Goal: Task Accomplishment & Management: Manage account settings

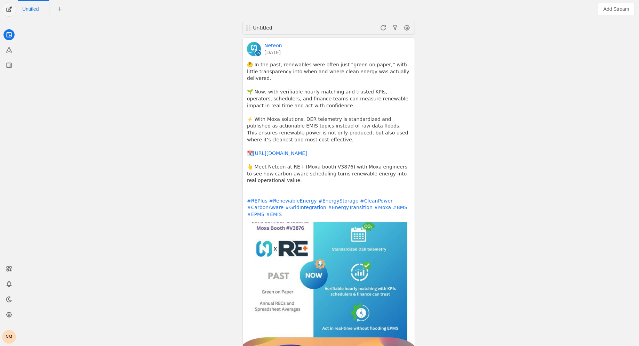
click at [6, 11] on span "undefined" at bounding box center [9, 9] width 14 height 14
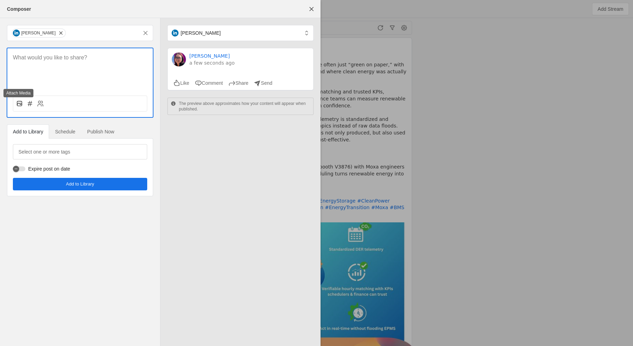
click at [20, 106] on rect at bounding box center [19, 103] width 5 height 5
click at [0, 0] on input "file" at bounding box center [0, 0] width 0 height 0
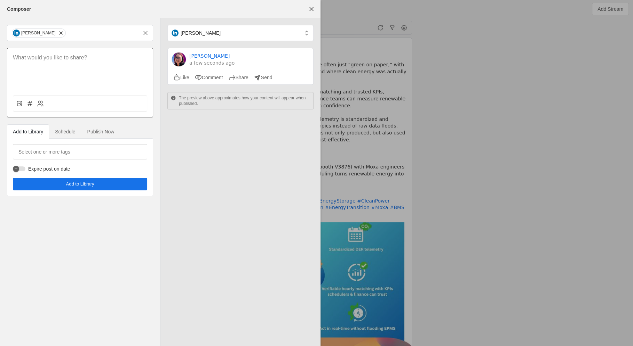
click at [71, 60] on p at bounding box center [80, 58] width 134 height 8
click at [61, 33] on span "undefined" at bounding box center [60, 33] width 7 height 7
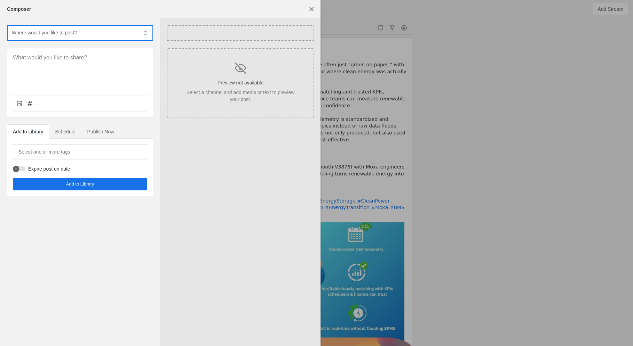
click at [61, 33] on input "text" at bounding box center [74, 33] width 127 height 8
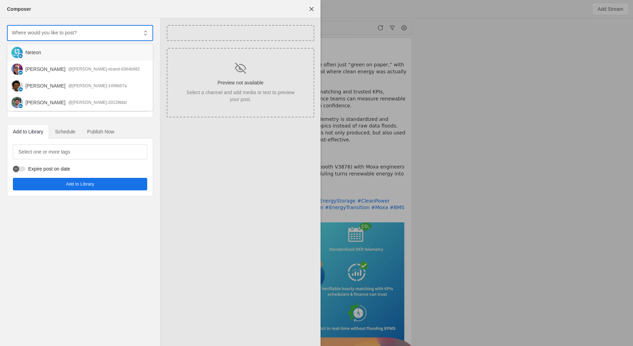
click at [58, 51] on div "Neteon" at bounding box center [86, 52] width 122 height 7
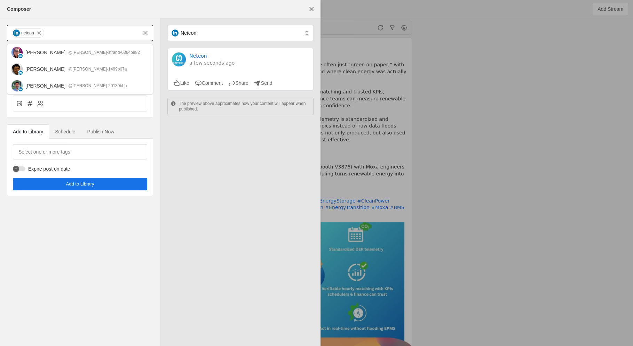
click at [128, 121] on div "neteon [PERSON_NAME] @[PERSON_NAME]-strand-6364b982 [PERSON_NAME] @[PERSON_NAME…" at bounding box center [80, 110] width 160 height 185
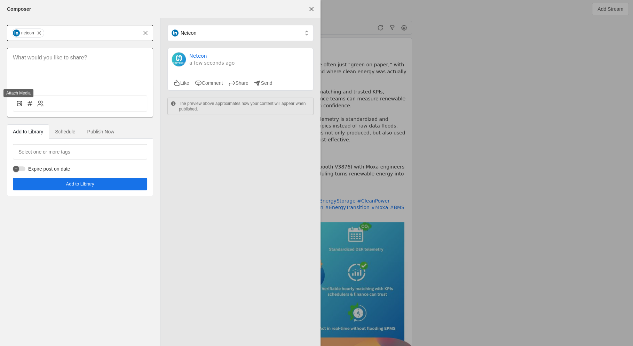
click at [19, 106] on rect at bounding box center [19, 103] width 5 height 5
click at [0, 0] on input "file" at bounding box center [0, 0] width 0 height 0
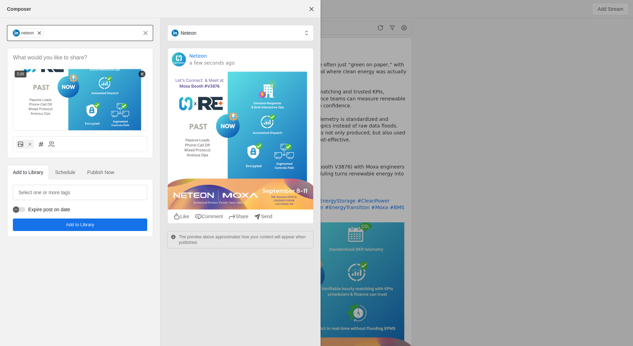
click at [102, 227] on span "undefined" at bounding box center [80, 225] width 134 height 13
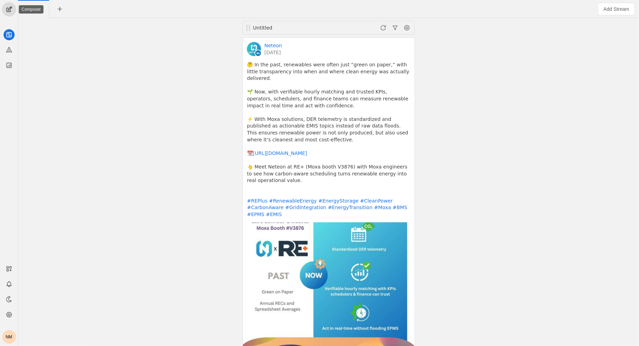
click at [8, 9] on span "undefined" at bounding box center [9, 9] width 14 height 14
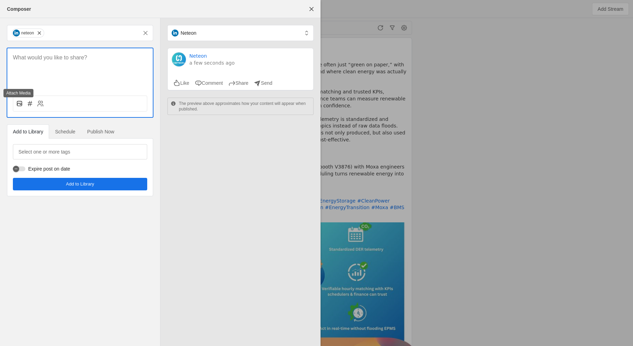
click at [22, 105] on rect at bounding box center [19, 103] width 5 height 5
click at [0, 0] on input "file" at bounding box center [0, 0] width 0 height 0
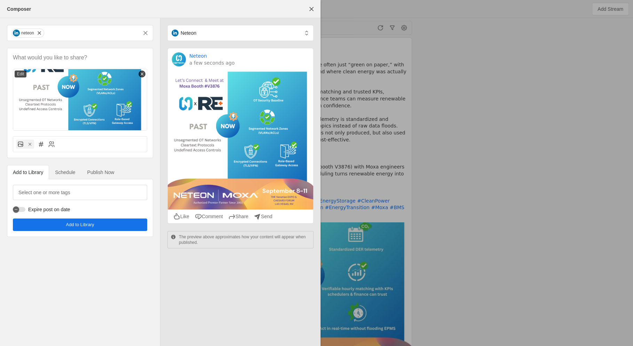
click at [88, 225] on span "Add to Library" at bounding box center [80, 225] width 28 height 7
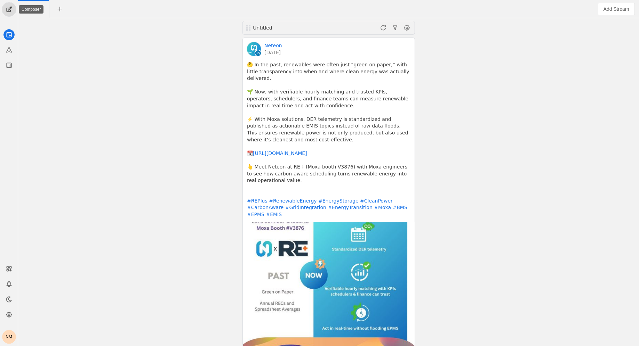
click at [11, 13] on span "undefined" at bounding box center [9, 9] width 14 height 14
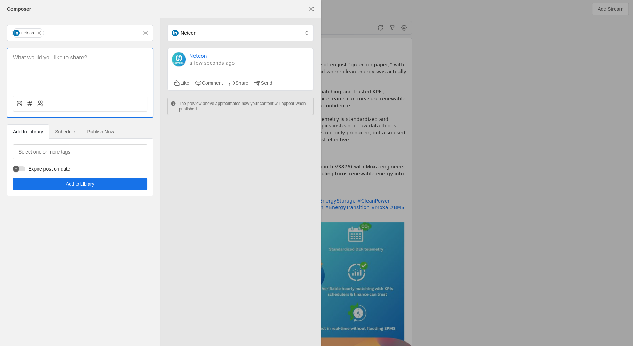
click at [19, 106] on icon at bounding box center [19, 103] width 7 height 7
click at [0, 0] on input "file" at bounding box center [0, 0] width 0 height 0
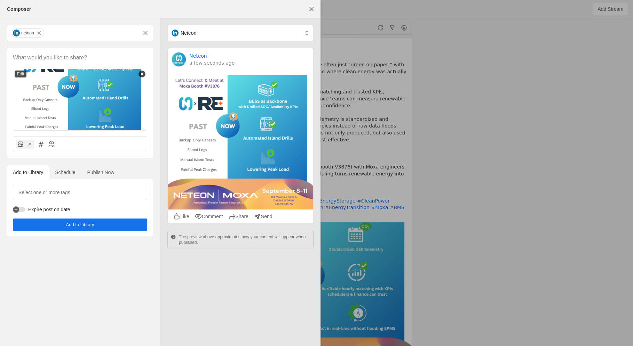
click at [88, 222] on span "Add to Library" at bounding box center [80, 225] width 28 height 7
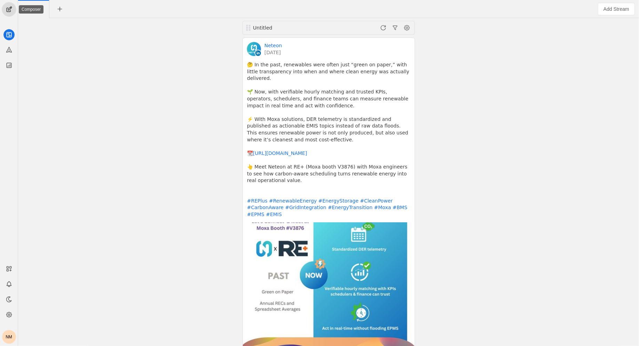
click at [6, 11] on span "undefined" at bounding box center [9, 9] width 14 height 14
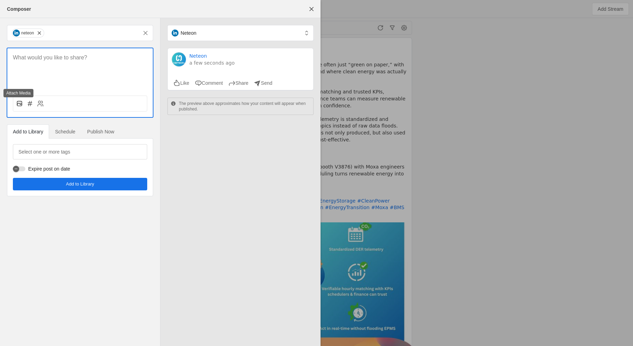
click at [18, 102] on icon at bounding box center [19, 103] width 7 height 7
click at [0, 0] on input "file" at bounding box center [0, 0] width 0 height 0
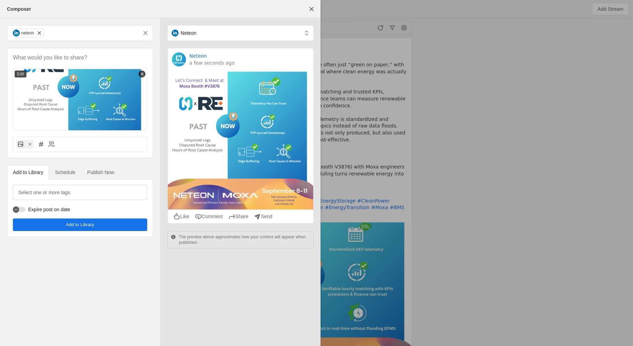
click at [137, 224] on span "undefined" at bounding box center [80, 225] width 134 height 13
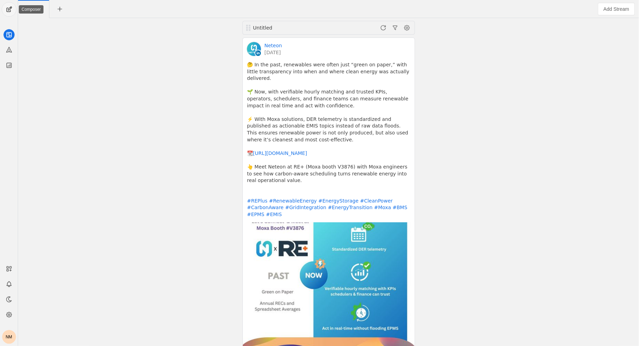
click at [8, 11] on span "undefined" at bounding box center [9, 9] width 14 height 14
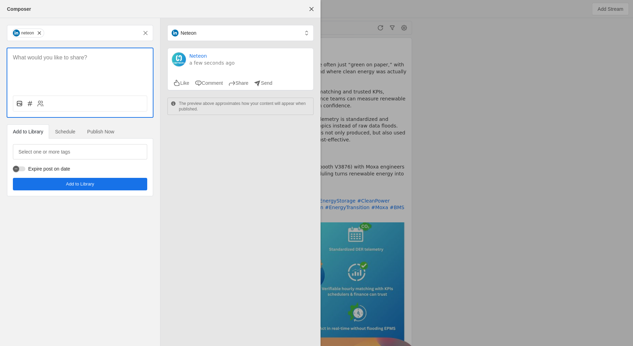
click at [17, 106] on icon at bounding box center [19, 103] width 7 height 7
click at [0, 0] on input "file" at bounding box center [0, 0] width 0 height 0
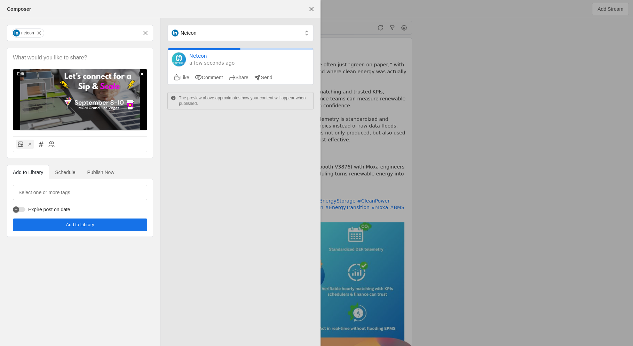
click at [108, 225] on span "undefined" at bounding box center [80, 225] width 134 height 13
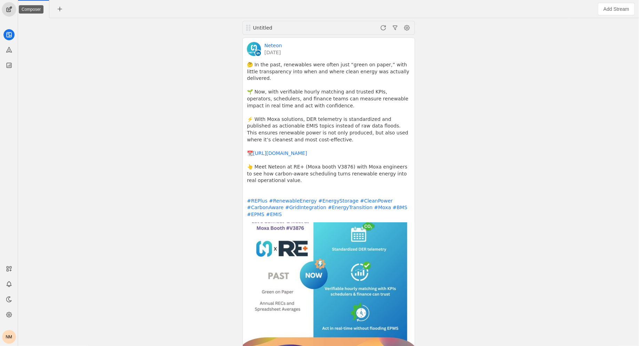
click at [9, 5] on span "undefined" at bounding box center [9, 9] width 14 height 14
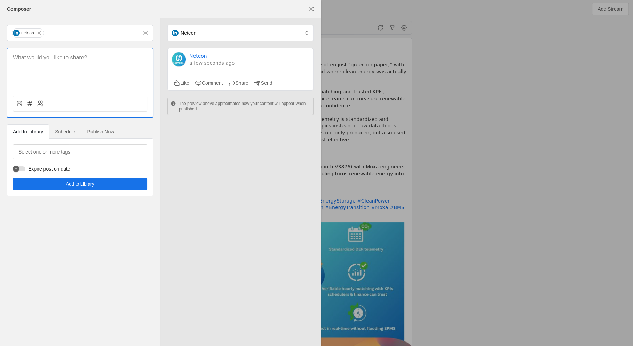
click at [16, 107] on div at bounding box center [80, 104] width 134 height 16
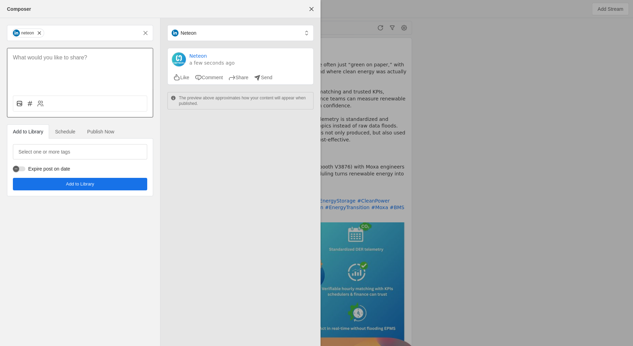
click at [19, 106] on rect at bounding box center [19, 103] width 5 height 5
click at [0, 0] on input "file" at bounding box center [0, 0] width 0 height 0
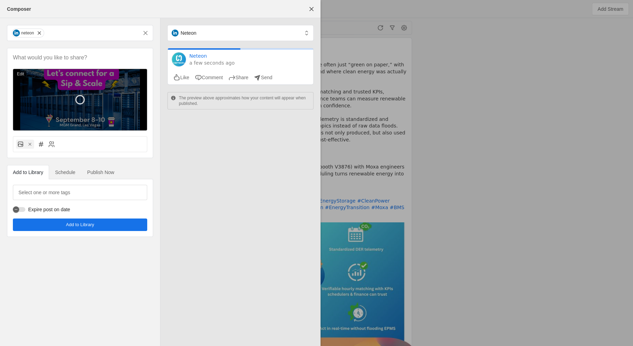
click at [109, 224] on span "undefined" at bounding box center [80, 225] width 134 height 13
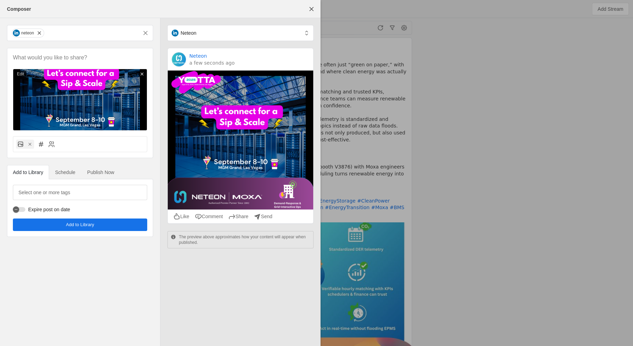
click at [109, 232] on mat-tab-body at bounding box center [79, 207] width 145 height 57
click at [105, 226] on span "undefined" at bounding box center [80, 225] width 134 height 13
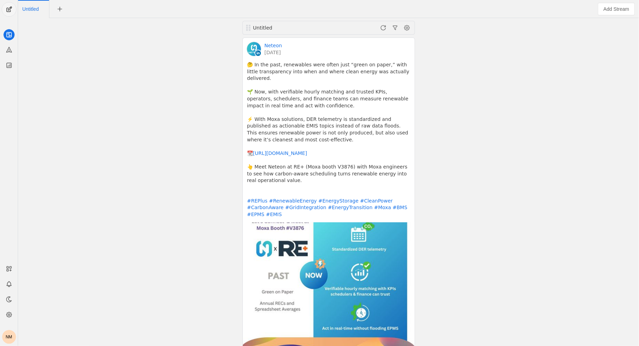
click at [8, 8] on span "undefined" at bounding box center [9, 9] width 14 height 14
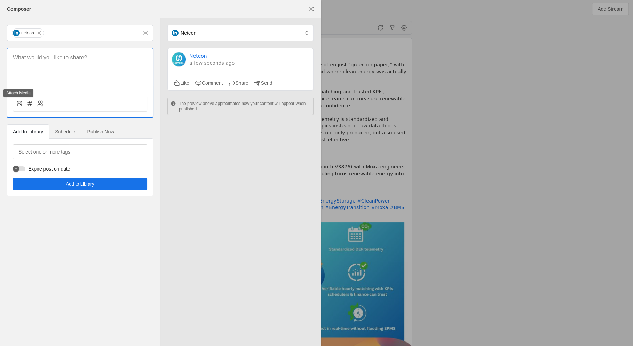
click at [21, 104] on icon at bounding box center [19, 103] width 7 height 7
click at [0, 0] on input "file" at bounding box center [0, 0] width 0 height 0
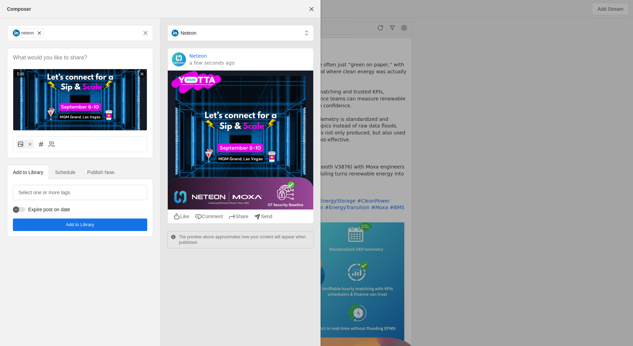
click at [62, 225] on span "undefined" at bounding box center [80, 225] width 134 height 13
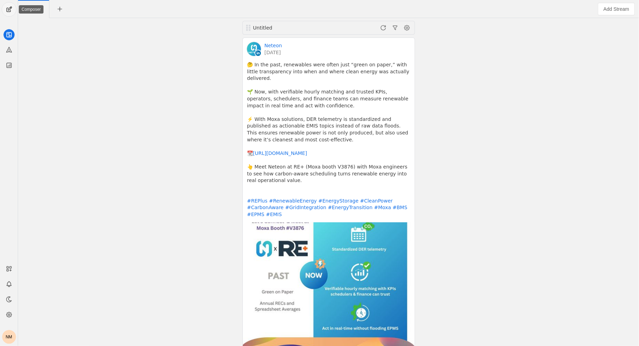
click at [10, 9] on span "undefined" at bounding box center [9, 9] width 14 height 14
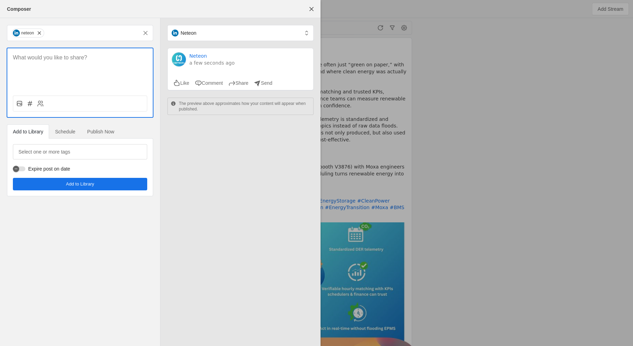
click at [12, 101] on div at bounding box center [80, 83] width 147 height 70
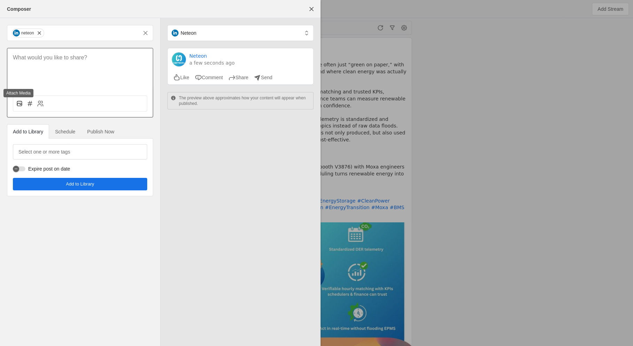
click at [18, 104] on icon at bounding box center [19, 103] width 7 height 7
click at [0, 0] on input "file" at bounding box center [0, 0] width 0 height 0
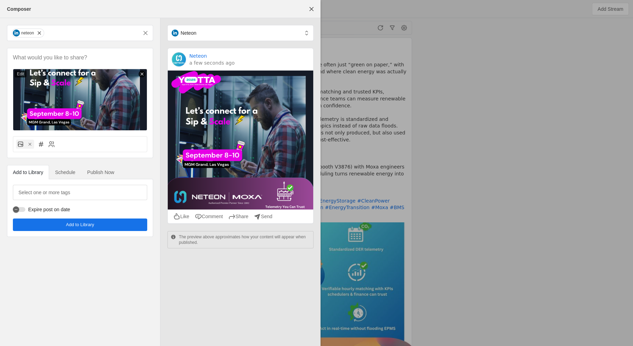
click at [138, 226] on span "undefined" at bounding box center [80, 225] width 134 height 13
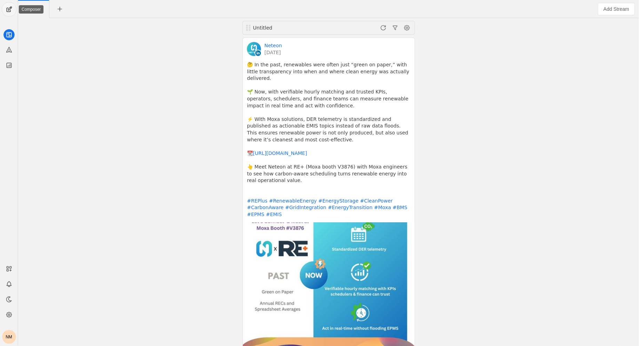
click at [8, 8] on span "undefined" at bounding box center [9, 9] width 14 height 14
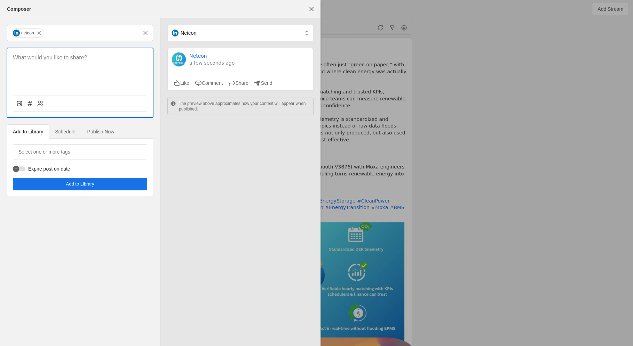
click at [17, 106] on rect at bounding box center [19, 103] width 5 height 5
click at [0, 0] on input "file" at bounding box center [0, 0] width 0 height 0
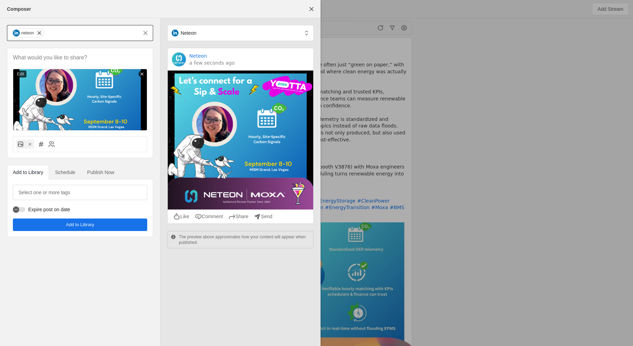
click at [39, 33] on span "undefined" at bounding box center [39, 33] width 7 height 7
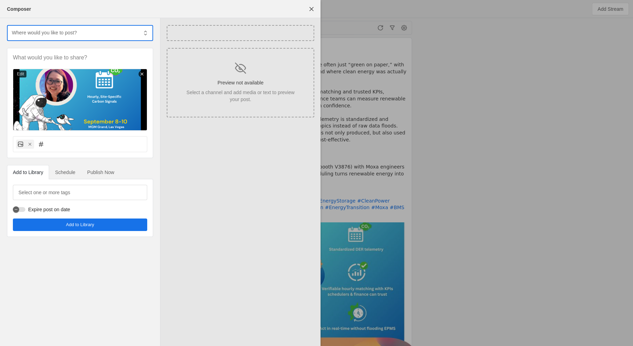
click at [39, 33] on input "text" at bounding box center [74, 33] width 127 height 8
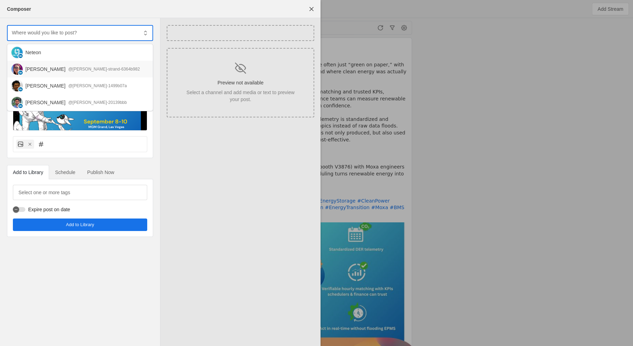
click at [43, 70] on div "[PERSON_NAME]" at bounding box center [45, 69] width 40 height 7
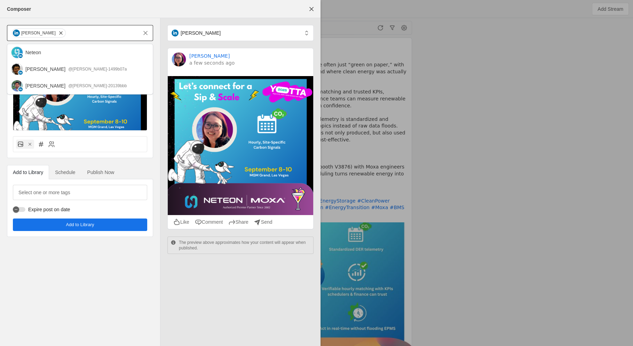
click at [81, 226] on span "Add to Library" at bounding box center [80, 225] width 28 height 7
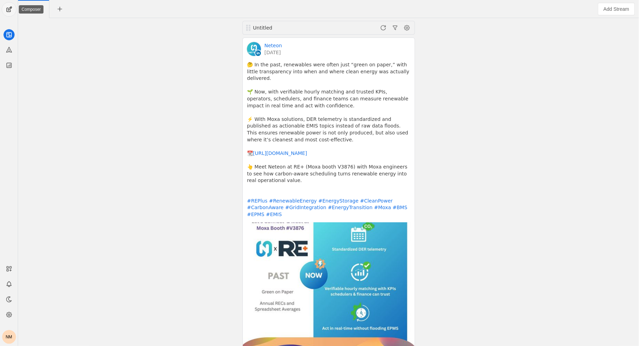
click at [6, 9] on span "undefined" at bounding box center [9, 9] width 14 height 14
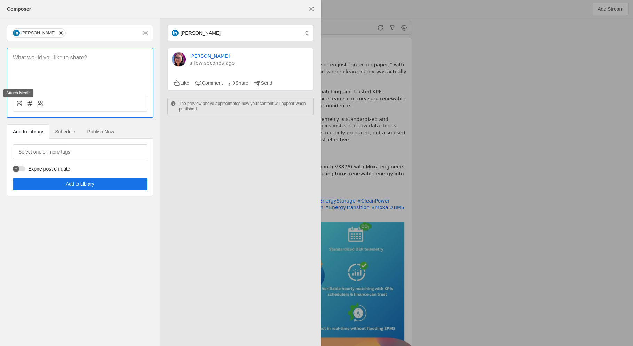
click at [18, 106] on rect at bounding box center [19, 103] width 5 height 5
click at [0, 0] on input "file" at bounding box center [0, 0] width 0 height 0
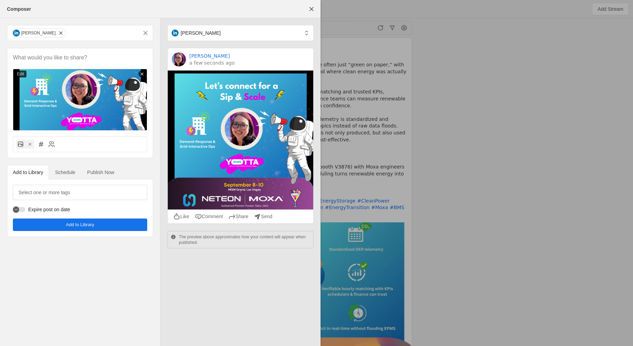
click at [76, 230] on span "undefined" at bounding box center [80, 225] width 134 height 13
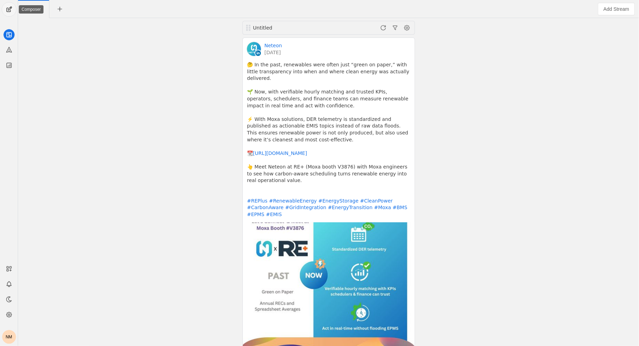
click at [8, 9] on span "undefined" at bounding box center [9, 9] width 14 height 14
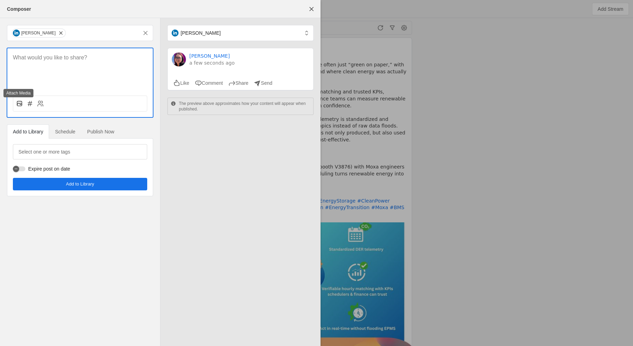
click at [18, 105] on icon at bounding box center [19, 103] width 7 height 7
click at [0, 0] on input "file" at bounding box center [0, 0] width 0 height 0
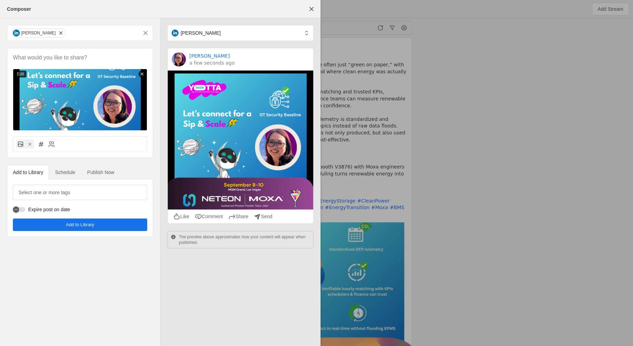
click at [34, 224] on span "undefined" at bounding box center [80, 225] width 134 height 13
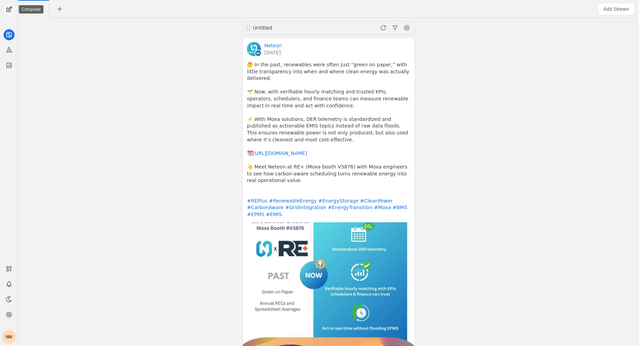
click at [9, 14] on span "undefined" at bounding box center [9, 9] width 14 height 14
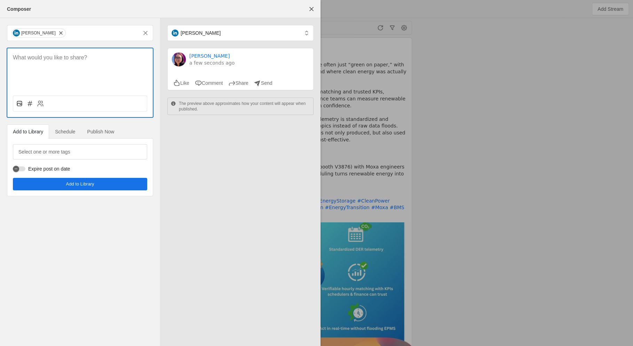
click at [21, 106] on rect at bounding box center [19, 103] width 5 height 5
click at [0, 0] on input "file" at bounding box center [0, 0] width 0 height 0
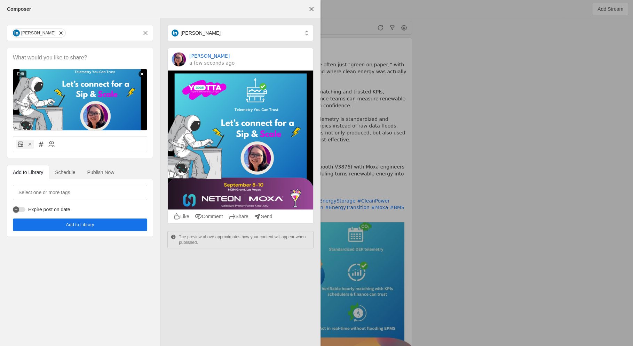
click at [88, 226] on span "Add to Library" at bounding box center [80, 225] width 28 height 7
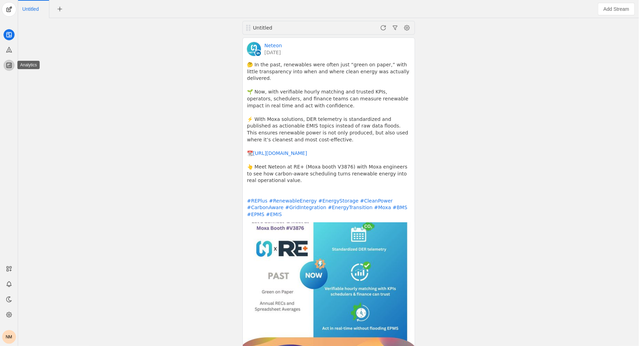
click at [9, 63] on icon at bounding box center [9, 65] width 7 height 7
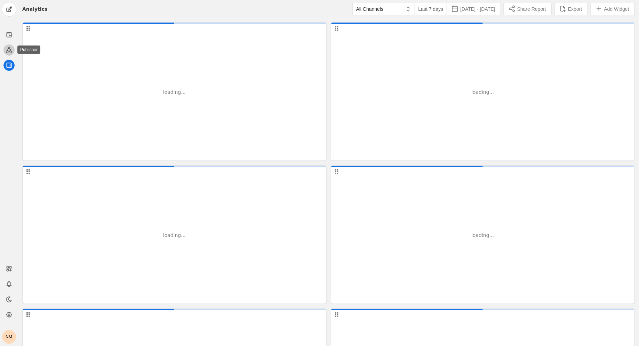
click at [9, 45] on app-icon at bounding box center [8, 50] width 11 height 11
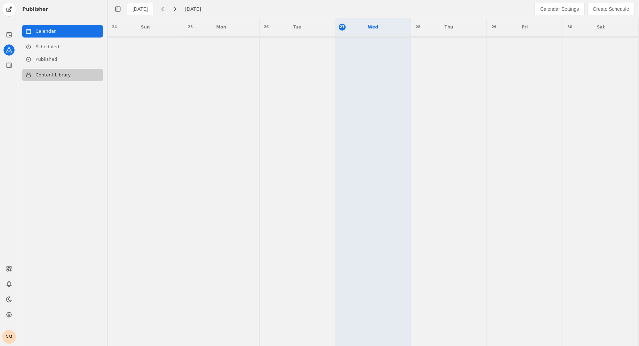
click at [70, 76] on link "Content Library" at bounding box center [62, 75] width 81 height 13
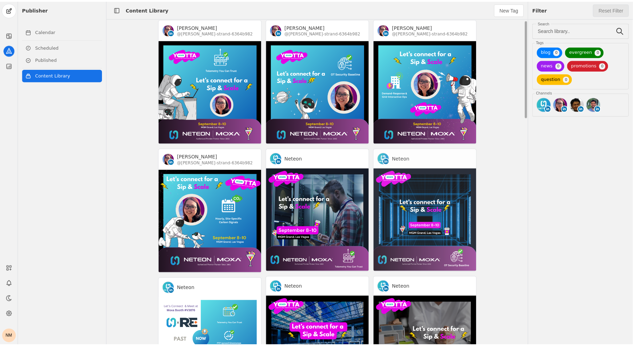
scroll to position [2, 0]
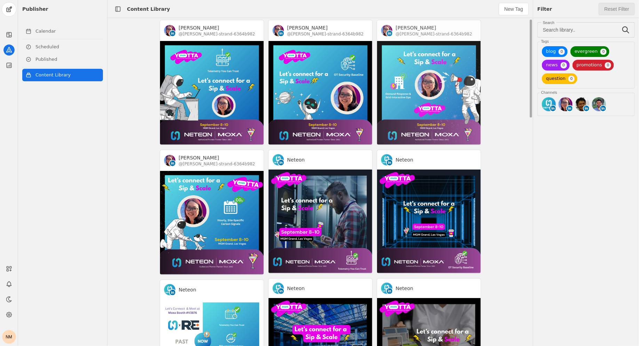
click at [424, 85] on app-activity "[PERSON_NAME] @[PERSON_NAME]-strand-6364b982" at bounding box center [429, 83] width 104 height 126
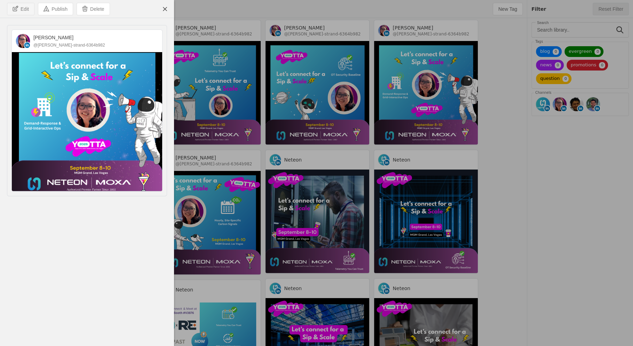
click at [11, 10] on span "undefined" at bounding box center [20, 9] width 27 height 12
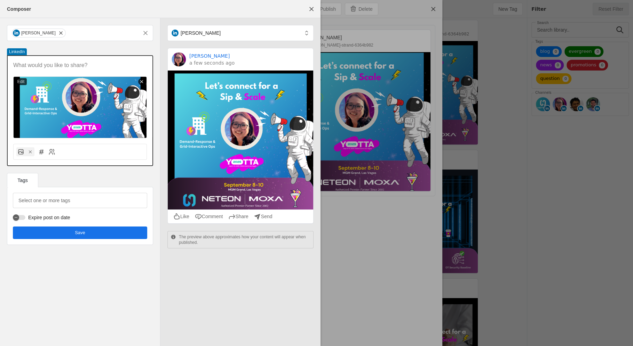
click at [33, 60] on div "Edit" at bounding box center [80, 97] width 145 height 82
click at [34, 66] on p at bounding box center [80, 66] width 134 height 8
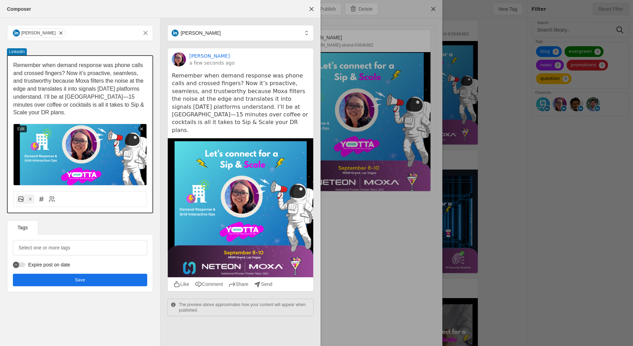
scroll to position [0, 0]
click at [67, 75] on span "Remember when demand response was phone calls and crossed fingers? Now it’s pro…" at bounding box center [79, 88] width 132 height 53
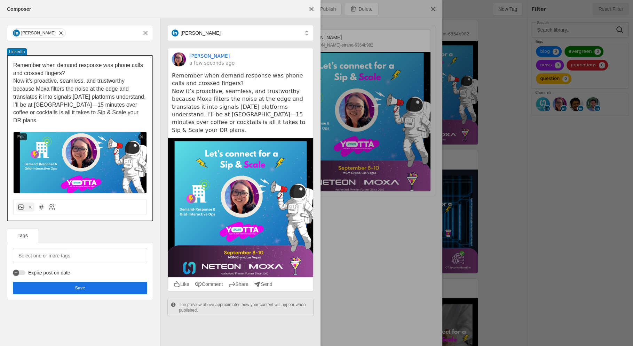
click at [136, 90] on p "﻿ Now it’s proactive, seamless, and trustworthy because Moxa filters the noise …" at bounding box center [80, 100] width 134 height 47
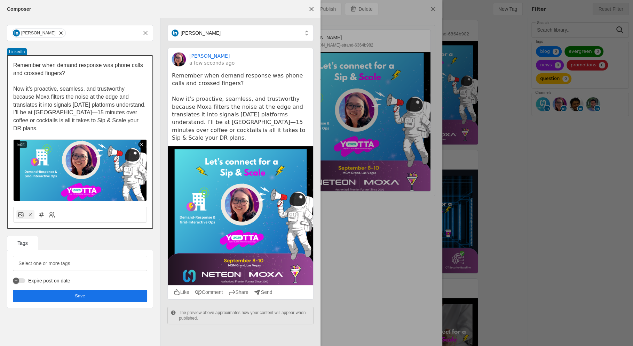
click at [134, 96] on p "﻿ Now it’s proactive, seamless, and trustworthy because Moxa filters the noise …" at bounding box center [80, 108] width 134 height 47
click at [146, 106] on span "Now it’s proactive, seamless, and trustworthy because Moxa filters the noise at…" at bounding box center [80, 109] width 134 height 46
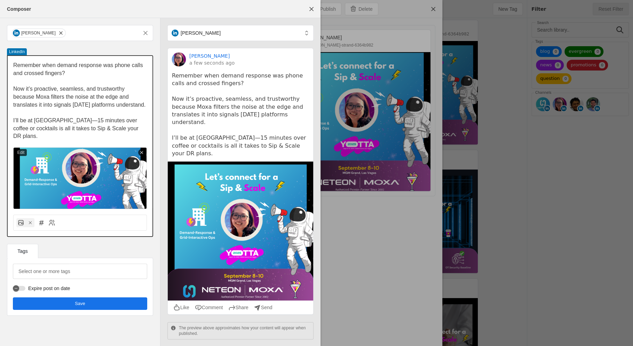
drag, startPoint x: 59, startPoint y: 122, endPoint x: 53, endPoint y: 121, distance: 6.0
click at [53, 121] on span "﻿ I’ll be at [GEOGRAPHIC_DATA]—15 minutes over coffee or cocktails is all it ta…" at bounding box center [76, 129] width 127 height 22
drag, startPoint x: 97, startPoint y: 130, endPoint x: 89, endPoint y: 128, distance: 8.3
click at [89, 128] on span "I’ll be at [GEOGRAPHIC_DATA]—30 minutes over coffee or cocktails is all it take…" at bounding box center [76, 129] width 127 height 22
click at [107, 129] on p "I’ll be at [GEOGRAPHIC_DATA]—30 minutes over coffee or cocktails is all it take…" at bounding box center [80, 129] width 134 height 24
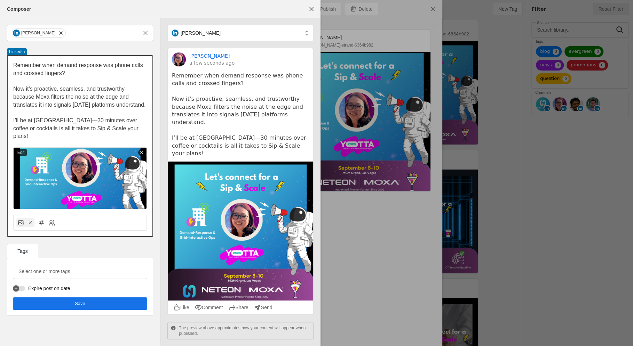
click at [13, 65] on span "Remember when demand response was phone calls and crossed fingers?" at bounding box center [78, 69] width 131 height 14
click at [22, 100] on p "Now it’s proactive, seamless, and trustworthy because Moxa filters the noise at…" at bounding box center [80, 97] width 134 height 24
click at [13, 88] on span "Now it’s proactive, seamless, and trustworthy because Moxa filters the noise at…" at bounding box center [79, 97] width 132 height 22
click at [90, 83] on p at bounding box center [80, 81] width 134 height 8
click at [13, 121] on div "Remember when demand response was phone calls and crossed fingers? Now it’s pro…" at bounding box center [80, 132] width 145 height 153
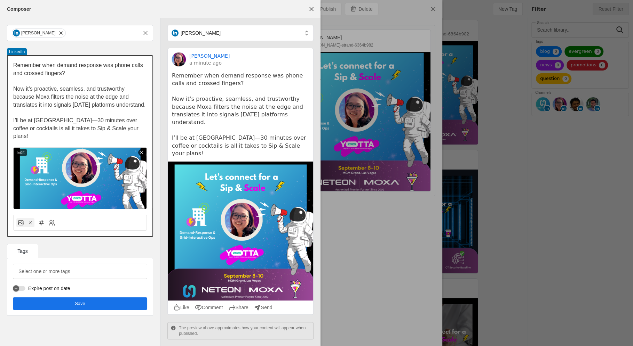
click at [121, 130] on p "I’ll be at [GEOGRAPHIC_DATA]—30 minutes over coffee or cocktails is all it take…" at bounding box center [80, 129] width 134 height 24
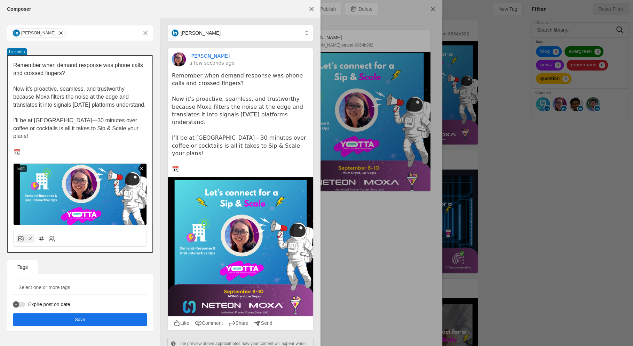
click at [98, 149] on p "📆" at bounding box center [80, 153] width 134 height 8
click at [110, 149] on p "📆" at bounding box center [80, 153] width 134 height 8
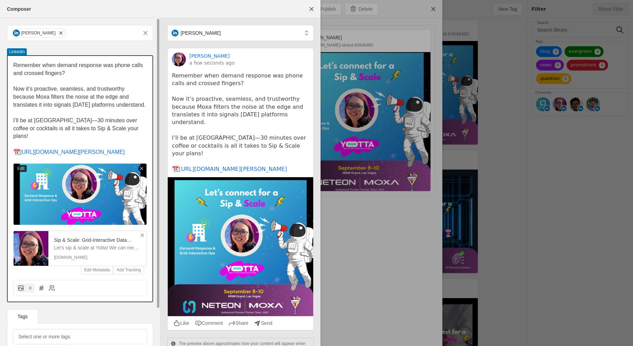
click at [113, 126] on p "I’ll be at [GEOGRAPHIC_DATA]—30 minutes over coffee or cocktails is all it take…" at bounding box center [80, 129] width 134 height 24
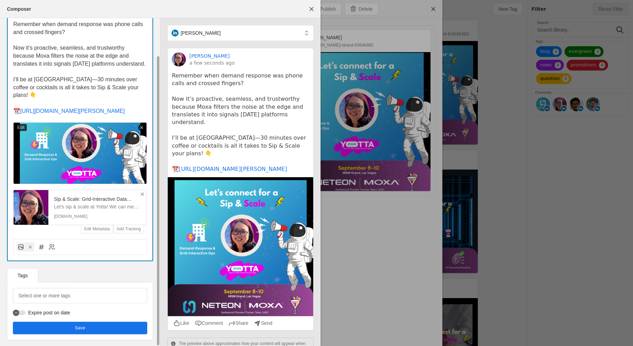
click at [97, 330] on span "undefined" at bounding box center [80, 328] width 134 height 13
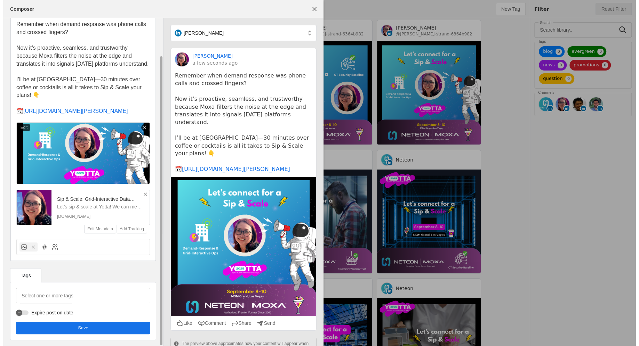
scroll to position [0, 0]
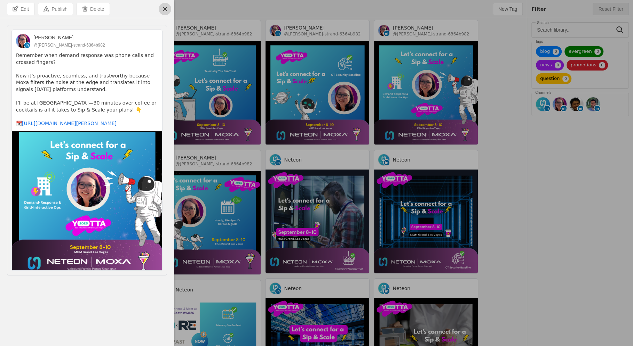
click at [163, 9] on span "undefined" at bounding box center [165, 9] width 13 height 13
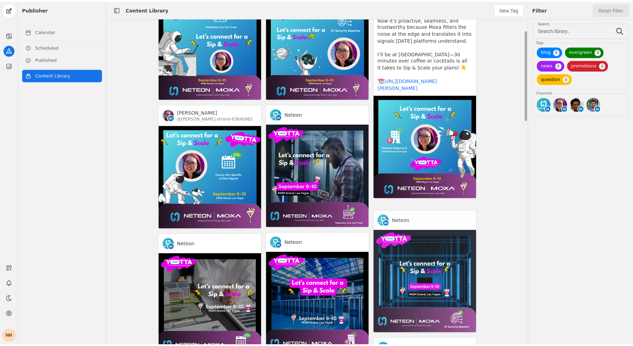
scroll to position [65, 0]
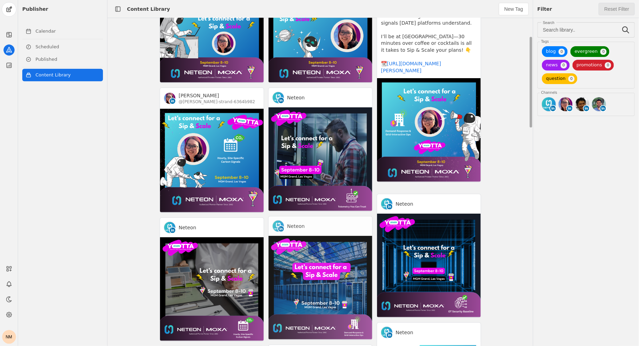
click at [337, 249] on app-activity "Neteon" at bounding box center [320, 278] width 104 height 124
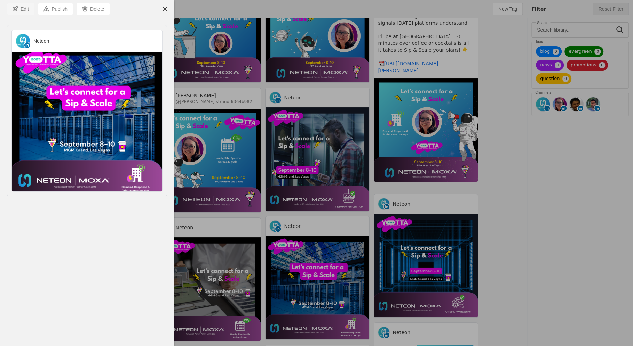
click at [25, 5] on span "undefined" at bounding box center [20, 9] width 27 height 12
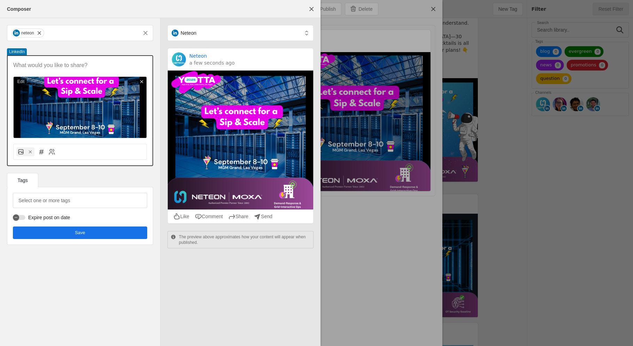
click at [64, 65] on p at bounding box center [80, 66] width 134 height 8
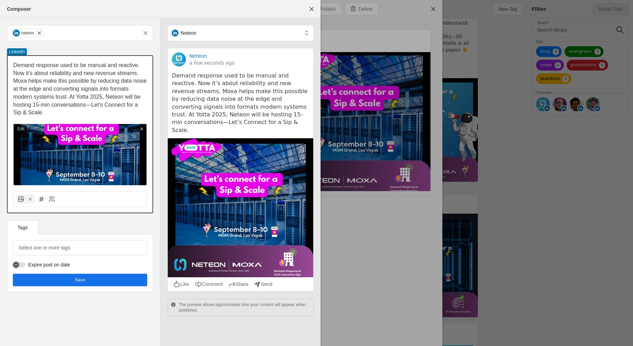
click at [142, 75] on p "Demand response used to be manual and reactive. Now it’s about reliability and …" at bounding box center [80, 89] width 134 height 55
click at [143, 73] on p "Demand response used to be manual and reactive. Now it’s about reliability and …" at bounding box center [80, 70] width 134 height 16
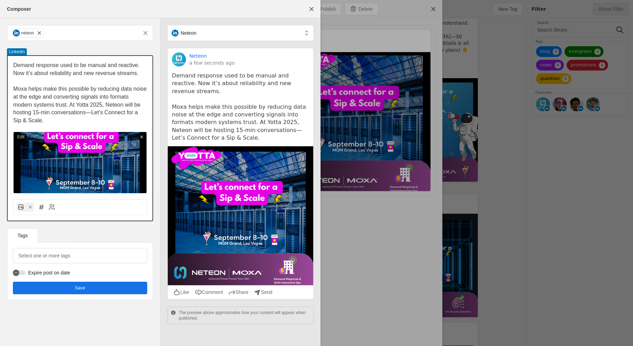
click at [69, 106] on span "Moxa helps make this possible by reducing data noise at the edge and converting…" at bounding box center [80, 105] width 135 height 38
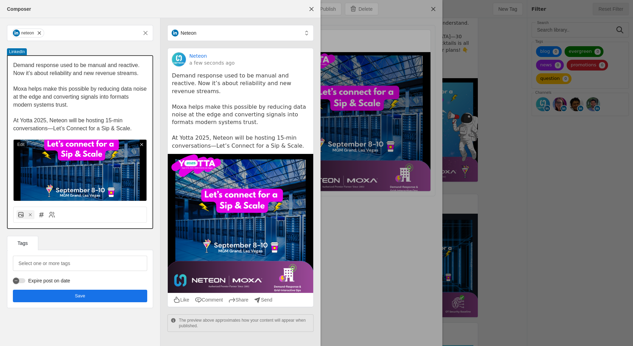
click at [13, 64] on span "Demand response used to be manual and reactive. Now it’s about reliability and …" at bounding box center [77, 69] width 128 height 14
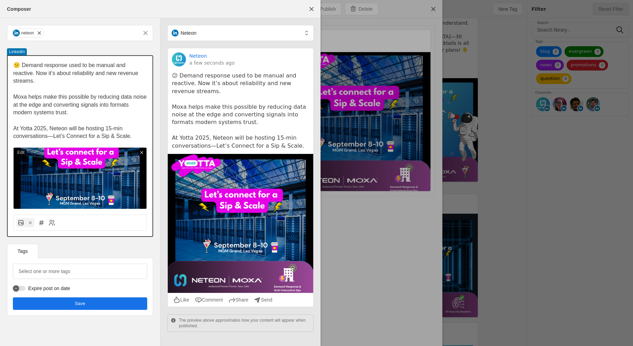
click at [13, 94] on span "Moxa helps make this possible by reducing data noise at the edge and converting…" at bounding box center [80, 105] width 135 height 22
click at [14, 126] on span "At Yotta 2025, Neteon will be hosting 15-min conversations—Let’s Connect for a …" at bounding box center [72, 133] width 118 height 14
drag, startPoint x: 118, startPoint y: 121, endPoint x: 112, endPoint y: 121, distance: 6.6
click at [112, 126] on span "🗓️ At Yotta 2025, Neteon will be hosting 15-min conversations—Let’s Connect for…" at bounding box center [72, 133] width 119 height 14
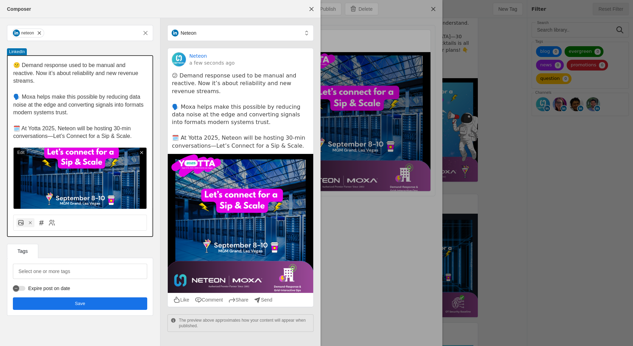
click at [136, 129] on p "🗓️ At Yotta 2025, Neteon will be hosting 30-min conversations—Let’s Connect for…" at bounding box center [80, 133] width 134 height 16
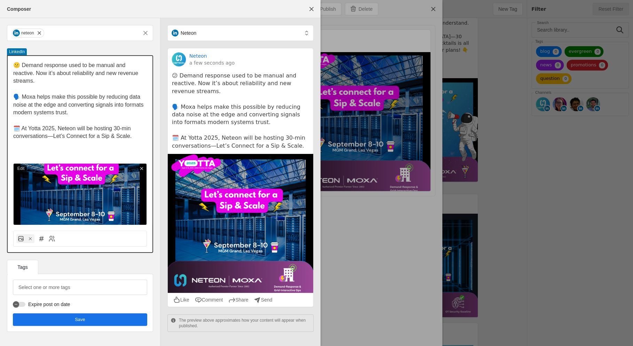
drag, startPoint x: 19, startPoint y: 121, endPoint x: 14, endPoint y: 121, distance: 4.9
click at [14, 126] on span "🗓️ At Yotta 2025, Neteon will be hosting 30-min conversations—Let’s Connect for…" at bounding box center [72, 133] width 119 height 14
click at [139, 128] on p "👇 At Yotta 2025, Neteon will be hosting 30-min conversations—Let’s Connect for …" at bounding box center [80, 133] width 134 height 16
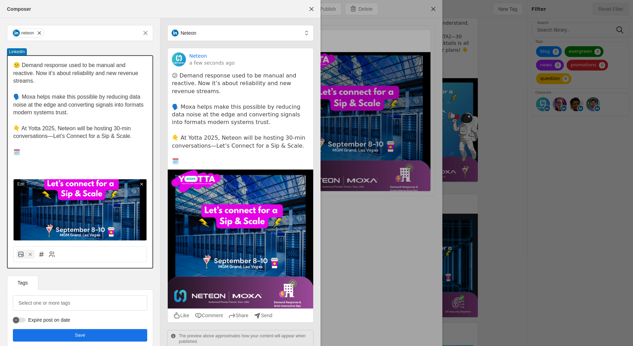
click at [29, 164] on p at bounding box center [80, 168] width 134 height 8
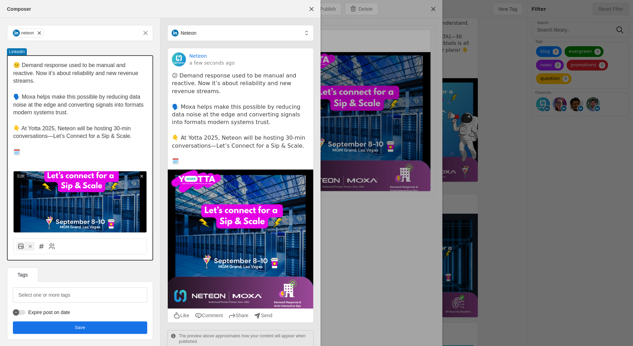
click at [35, 149] on p "🗓️" at bounding box center [80, 153] width 134 height 8
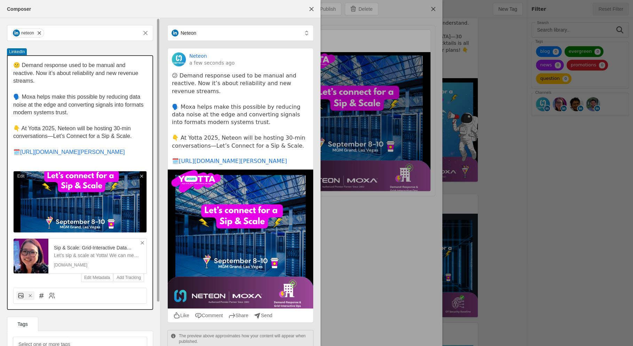
scroll to position [49, 0]
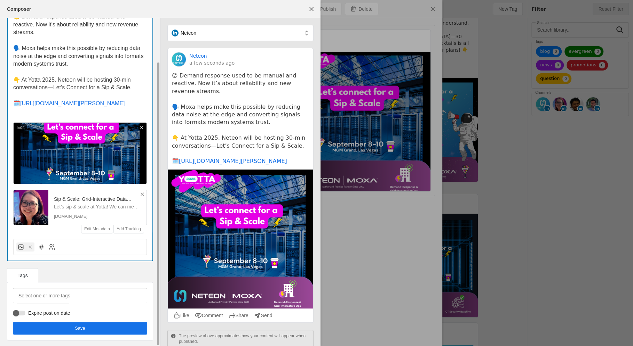
click at [79, 330] on span "Save" at bounding box center [80, 328] width 10 height 7
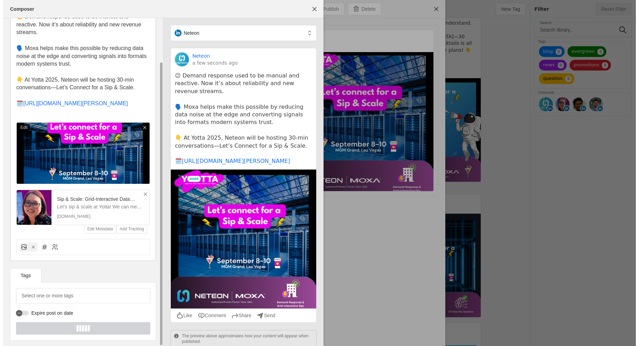
scroll to position [44, 0]
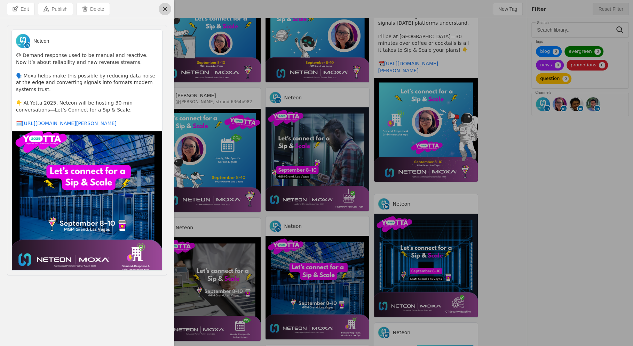
click at [163, 10] on span "undefined" at bounding box center [165, 9] width 13 height 13
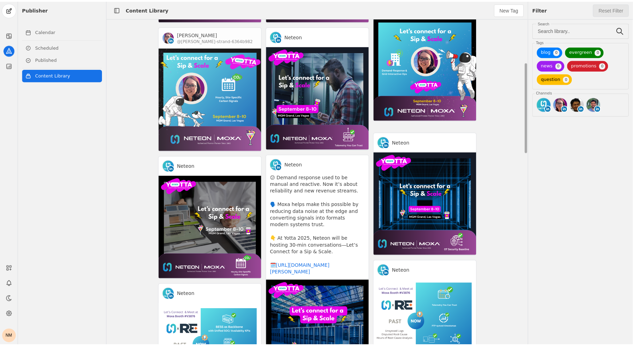
scroll to position [186, 0]
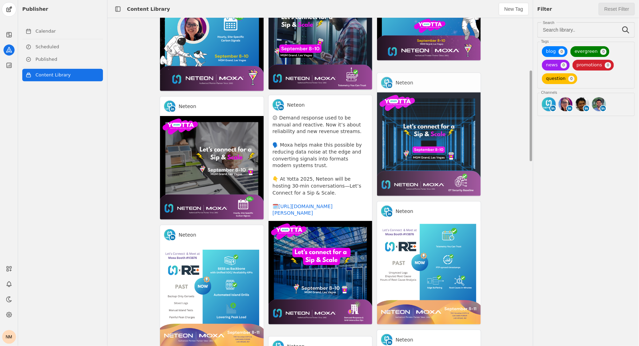
click at [395, 130] on app-activity "Neteon" at bounding box center [429, 135] width 104 height 124
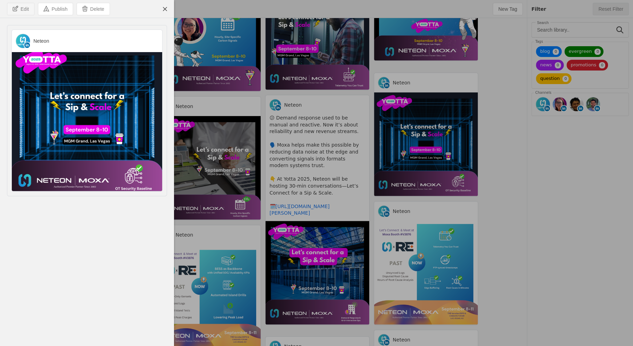
click at [20, 9] on span "undefined" at bounding box center [20, 9] width 27 height 12
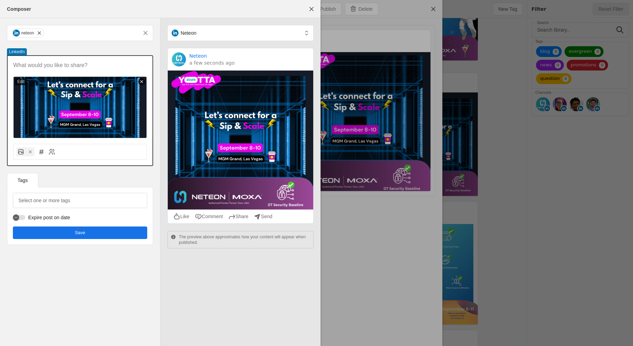
click at [99, 67] on p at bounding box center [80, 66] width 134 height 8
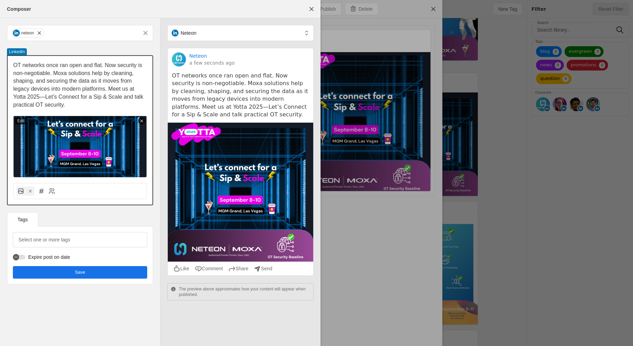
scroll to position [0, 0]
click at [51, 74] on span "OT networks once ran open and flat. Now security is non-negotiable. Moxa soluti…" at bounding box center [78, 85] width 131 height 46
click at [108, 90] on span "OT networks once ran open and flat. Now security is non-negotiable. Moxa soluti…" at bounding box center [78, 85] width 131 height 46
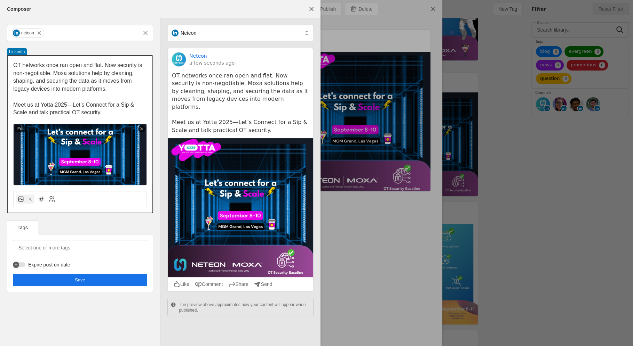
click at [12, 67] on div "OT networks once ran open and flat. Now security is non-negotiable. Moxa soluti…" at bounding box center [80, 121] width 145 height 130
click at [14, 66] on span "OT networks once ran open and flat. Now security is non-negotiable. Moxa soluti…" at bounding box center [78, 77] width 130 height 30
click at [13, 105] on span "Meet us at Yotta 2025—Let’s Connect for a Sip & Scale and talk practical OT sec…" at bounding box center [74, 109] width 122 height 14
click at [115, 116] on p "⚡️ Meet us at Yotta 2025—Let’s Connect for a Sip & Scale and talk practical OT …" at bounding box center [80, 109] width 134 height 16
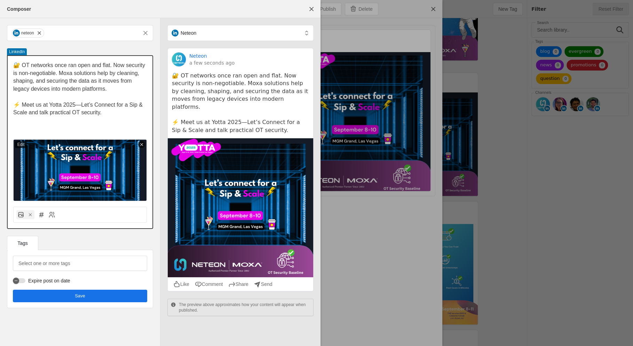
click at [131, 111] on p "⚡️ Meet us at Yotta 2025—Let’s Connect for a Sip & Scale and talk practical OT …" at bounding box center [80, 109] width 134 height 16
click at [105, 113] on span "⚡️ Meet us at Yotta 2025—Let’s Connect for a Sip & Scale and talk practical OT …" at bounding box center [78, 109] width 131 height 14
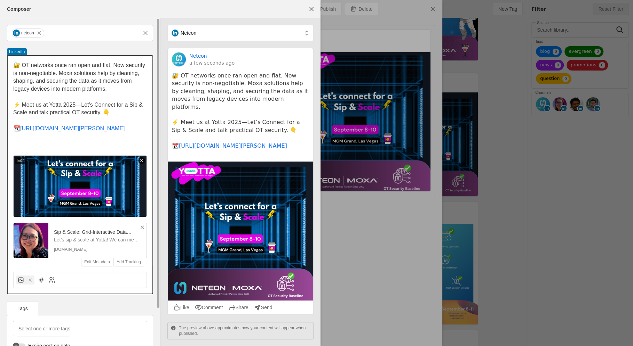
click at [21, 149] on p at bounding box center [80, 145] width 134 height 8
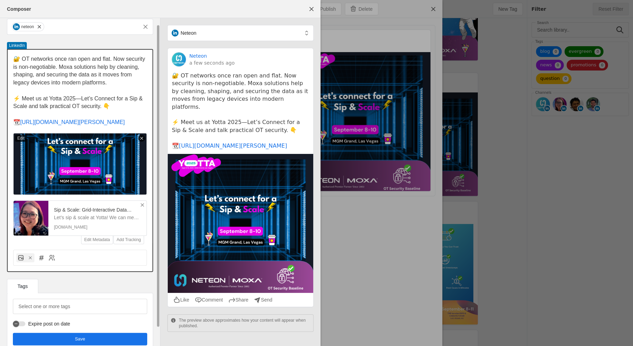
scroll to position [25, 0]
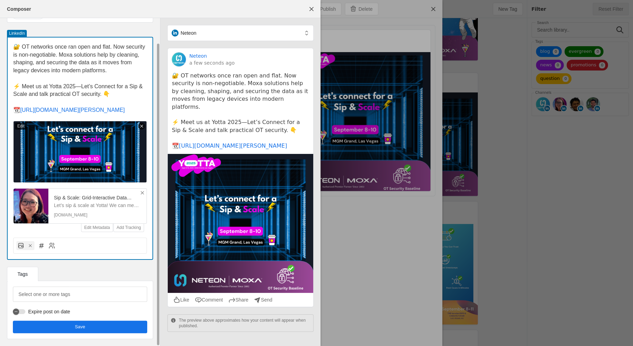
click at [29, 329] on span "undefined" at bounding box center [80, 327] width 134 height 13
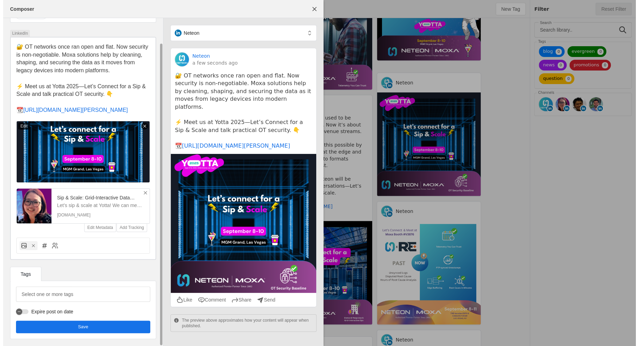
scroll to position [0, 0]
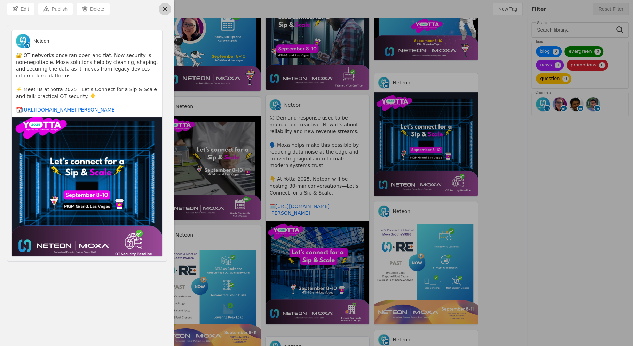
click at [164, 12] on span "undefined" at bounding box center [165, 9] width 13 height 13
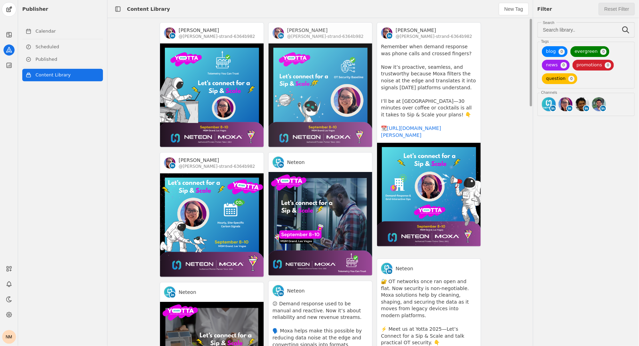
click at [330, 62] on app-activity "[PERSON_NAME] @[PERSON_NAME]-strand-6364b982" at bounding box center [320, 85] width 104 height 126
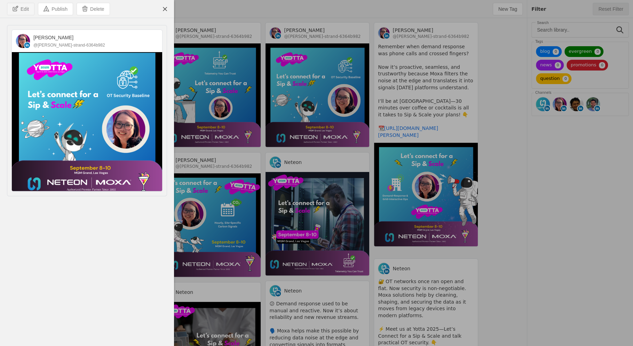
click at [27, 9] on span "Edit" at bounding box center [25, 9] width 8 height 7
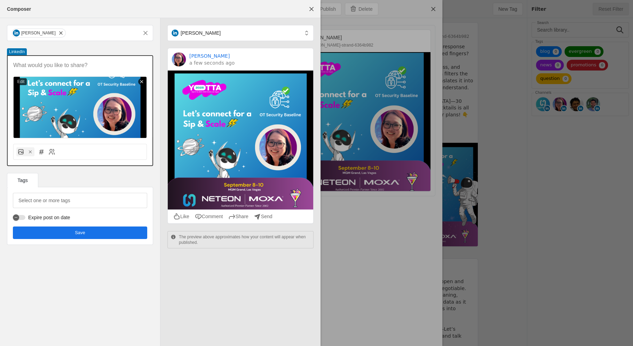
click at [49, 63] on p at bounding box center [80, 66] width 134 height 8
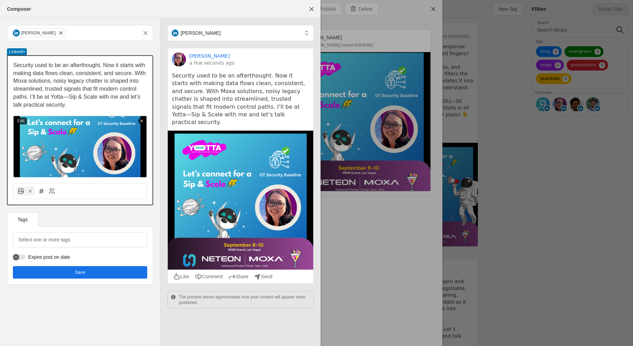
click at [135, 73] on span "Security used to be an afterthought. Now it starts with making data flows clean…" at bounding box center [80, 85] width 134 height 46
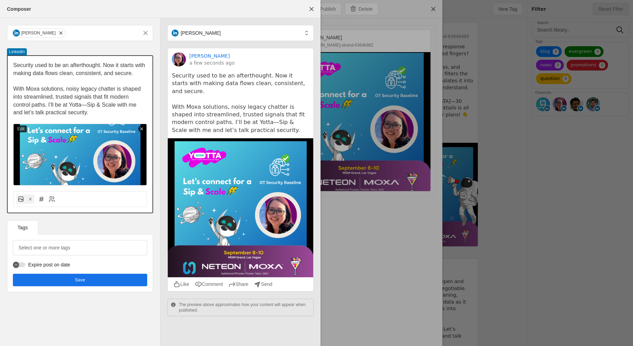
click at [29, 105] on span "﻿ With Moxa solutions, noisy legacy chatter is shaped into streamlined, trusted…" at bounding box center [77, 101] width 129 height 30
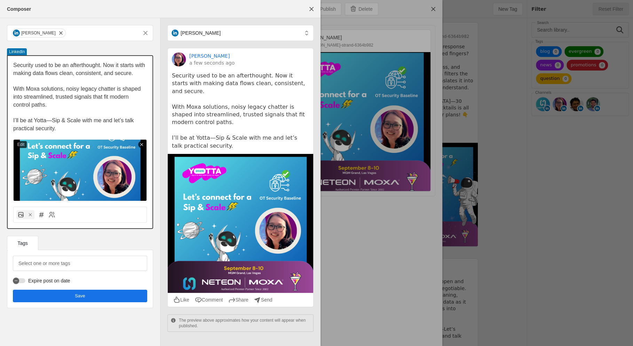
click at [15, 67] on span "Security used to be an afterthought. Now it starts with making data flows clean…" at bounding box center [79, 69] width 133 height 14
click at [14, 66] on span "Security used to be an afterthought. Now it starts with making data flows clean…" at bounding box center [79, 69] width 133 height 14
click at [13, 65] on span "Security used to be an afterthought. Now it starts with making data flows clean…" at bounding box center [79, 69] width 133 height 14
click at [125, 65] on span "Security used to be an afterthought. Now it starts with making data flows clean…" at bounding box center [79, 69] width 133 height 14
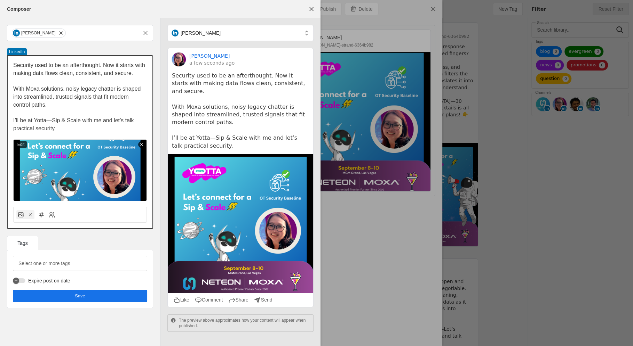
click at [13, 65] on span "Security used to be an afterthought. Now it starts with making data flows clean…" at bounding box center [79, 69] width 133 height 14
click at [101, 62] on span "Security used to be an afterthought. Now it starts with making data flows clean…" at bounding box center [79, 69] width 133 height 14
click at [13, 66] on div "Security used to be an afterthought. Now it starts with making data flows clean…" at bounding box center [80, 128] width 145 height 145
click at [14, 66] on span "Security used to be an afterthought. Now it starts with making data flows clean…" at bounding box center [79, 69] width 133 height 14
click at [14, 89] on span "With Moxa solutions, noisy legacy chatter is shaped into streamlined, trusted s…" at bounding box center [77, 97] width 129 height 22
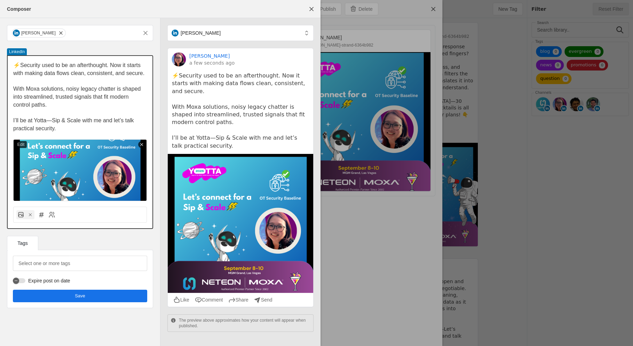
click at [14, 89] on span "With Moxa solutions, noisy legacy chatter is shaped into streamlined, trusted s…" at bounding box center [77, 97] width 129 height 22
click at [13, 120] on span "I’ll be at Yotta—Sip & Scale with me and let’s talk practical security." at bounding box center [74, 125] width 122 height 14
click at [45, 124] on p "I’ll be at Yotta—Sip & Scale with me and let’s talk practical security." at bounding box center [80, 125] width 134 height 16
click at [24, 131] on span "I’ll be at [GEOGRAPHIC_DATA] this year—Sip & Scale with me and let’s talk pract…" at bounding box center [74, 125] width 122 height 14
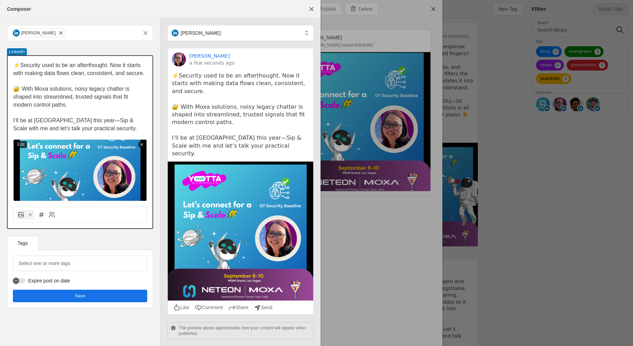
click at [76, 130] on span "I’ll be at [GEOGRAPHIC_DATA] this year—Sip & Scale with me and let’s talk your …" at bounding box center [74, 125] width 123 height 14
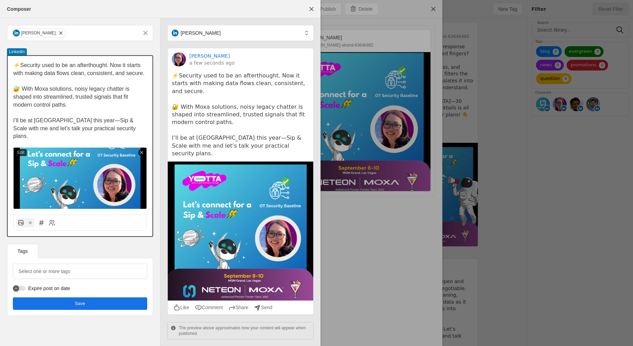
click at [13, 121] on span "I’ll be at [GEOGRAPHIC_DATA] this year—Sip & Scale with me and let’s talk your …" at bounding box center [75, 129] width 124 height 22
click at [119, 129] on p "👇 I’ll be at [GEOGRAPHIC_DATA] this year—Sip & Scale with me and let’s talk you…" at bounding box center [80, 129] width 134 height 24
drag, startPoint x: 119, startPoint y: 129, endPoint x: 10, endPoint y: 65, distance: 126.4
click at [10, 65] on div "⚡️Security used to be an afterthought. Now it starts with making data flows cle…" at bounding box center [80, 132] width 145 height 153
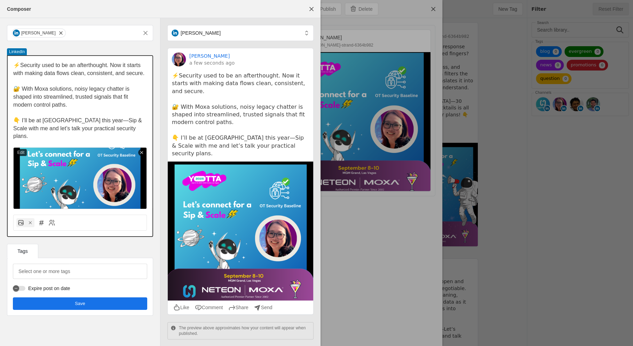
click at [20, 68] on span "⚡️Security used to be an afterthought. Now it starts with making data flows cle…" at bounding box center [78, 69] width 131 height 14
drag, startPoint x: 14, startPoint y: 65, endPoint x: 115, endPoint y: 137, distance: 124.8
click at [115, 137] on div "⚡️Security used to be an afterthought. Now it starts with making data flows cle…" at bounding box center [80, 132] width 145 height 153
click at [115, 130] on p "👇 I’ll be at [GEOGRAPHIC_DATA] this year—Sip & Scale with me and let’s talk you…" at bounding box center [80, 129] width 134 height 24
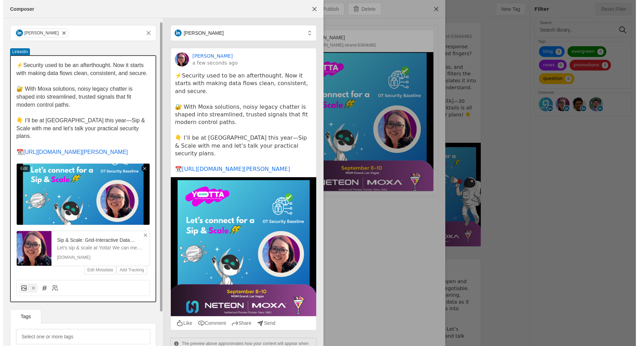
scroll to position [41, 0]
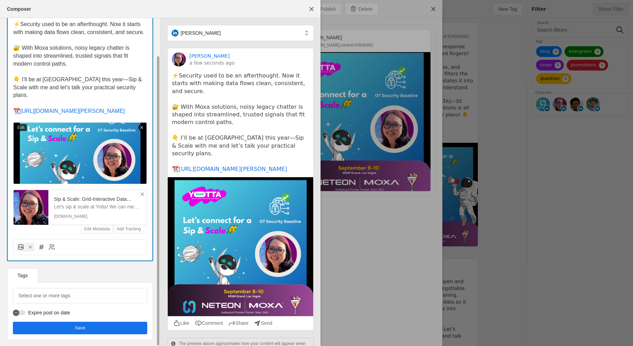
click at [90, 330] on span "undefined" at bounding box center [80, 328] width 134 height 13
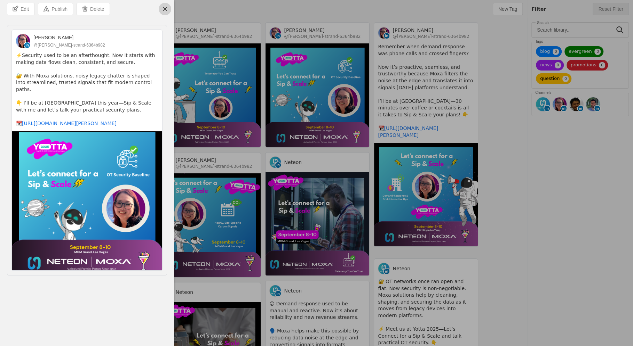
click at [164, 12] on span "undefined" at bounding box center [165, 9] width 13 height 13
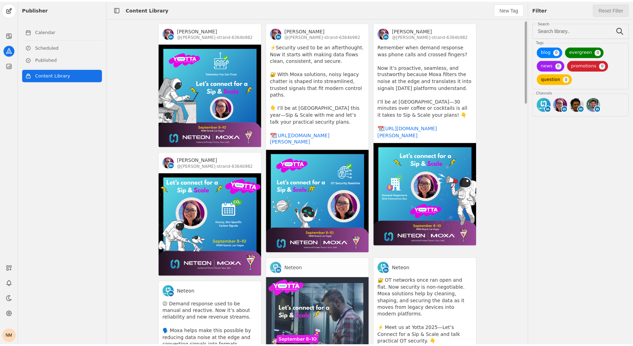
scroll to position [70, 0]
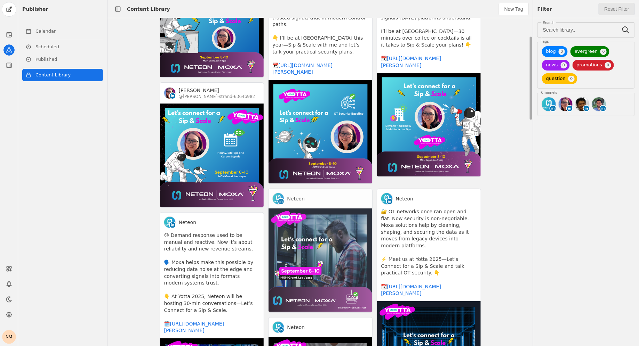
click at [330, 216] on app-activity "Neteon" at bounding box center [320, 251] width 104 height 124
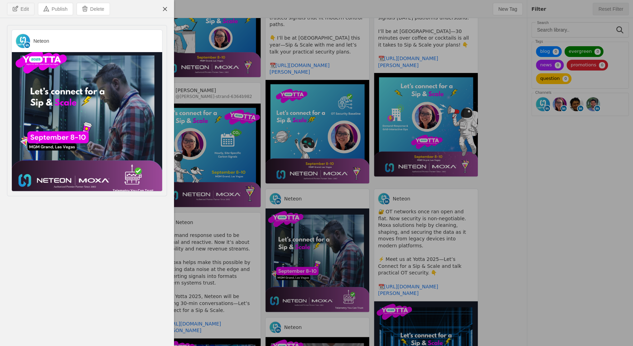
click at [24, 8] on span "Edit" at bounding box center [25, 9] width 8 height 7
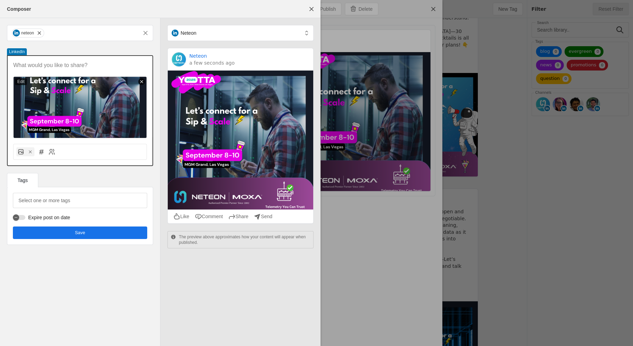
click at [71, 67] on p at bounding box center [80, 66] width 134 height 8
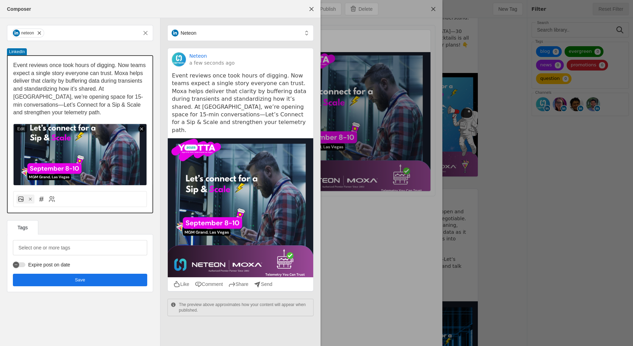
scroll to position [0, 0]
click at [115, 73] on span "Event reviews once took hours of digging. Now teams expect a single story every…" at bounding box center [80, 88] width 134 height 53
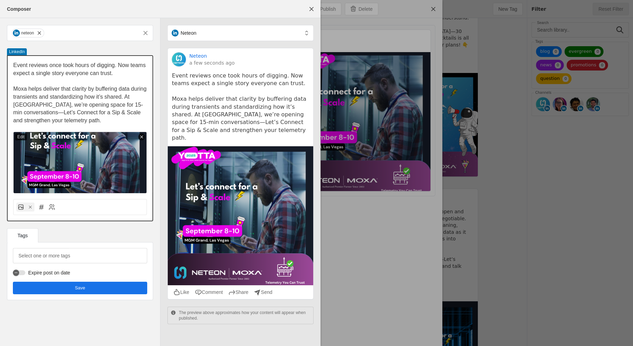
click at [125, 99] on span "﻿ Moxa helps deliver that clarity by buffering data during transients and stand…" at bounding box center [80, 105] width 135 height 38
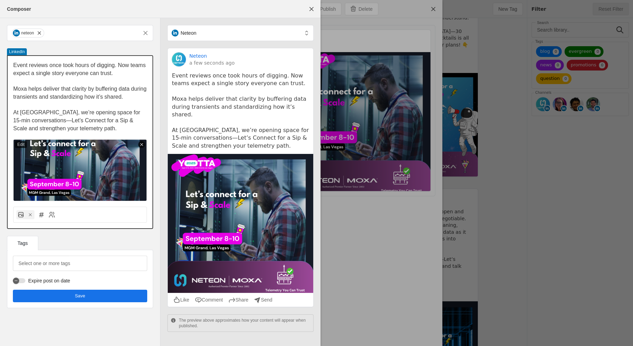
click at [13, 66] on span "Event reviews once took hours of digging. Now teams expect a single story every…" at bounding box center [80, 69] width 134 height 14
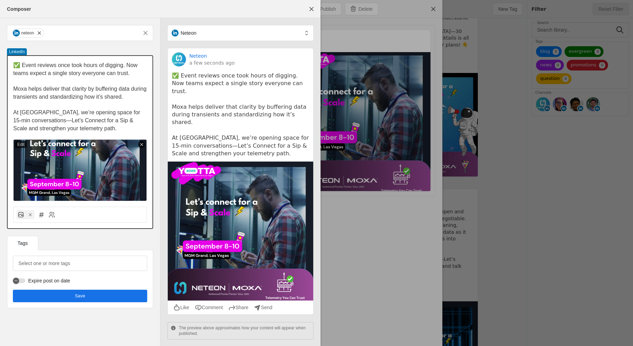
click at [14, 88] on span "Moxa helps deliver that clarity by buffering data during transients and standar…" at bounding box center [80, 93] width 135 height 14
drag, startPoint x: 102, startPoint y: 113, endPoint x: 97, endPoint y: 110, distance: 5.9
click at [97, 110] on span "At [GEOGRAPHIC_DATA], we’re opening space for 15-min conversations—Let’s Connec…" at bounding box center [77, 121] width 128 height 22
click at [100, 129] on p "At [GEOGRAPHIC_DATA], we’re opening space for 30-min conversations—Let’s Connec…" at bounding box center [80, 121] width 134 height 24
drag, startPoint x: 53, startPoint y: 129, endPoint x: 87, endPoint y: 130, distance: 34.1
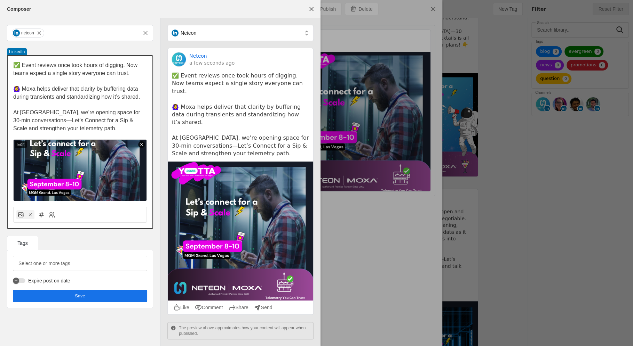
click at [87, 130] on span "At [GEOGRAPHIC_DATA], we’re opening space for 30-min conversations—Let’s Connec…" at bounding box center [77, 121] width 128 height 22
click at [15, 113] on span "At [GEOGRAPHIC_DATA], we’re opening space for 30-min conversations—Let’s Connec…" at bounding box center [77, 121] width 128 height 22
click at [98, 129] on p "👇 At [GEOGRAPHIC_DATA], we’re opening space for 30-min conversations—Let’s Conn…" at bounding box center [80, 121] width 134 height 24
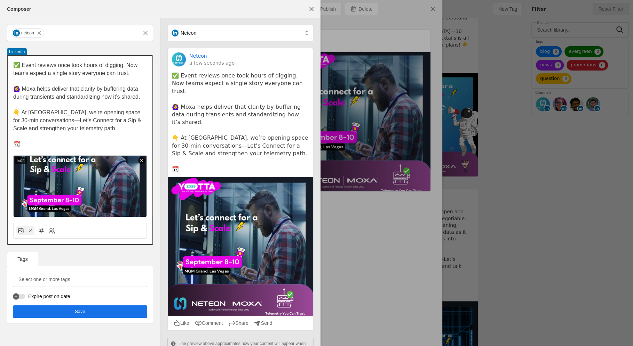
click at [64, 147] on p "📆" at bounding box center [80, 145] width 134 height 8
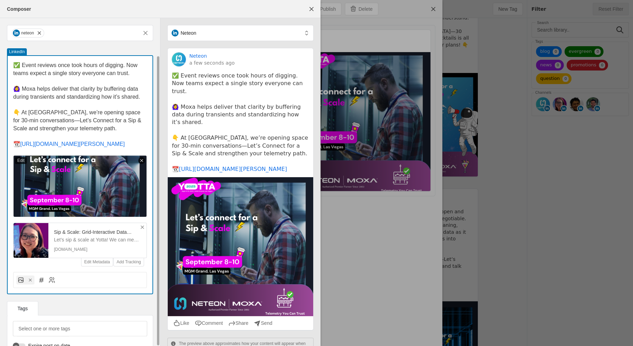
scroll to position [41, 0]
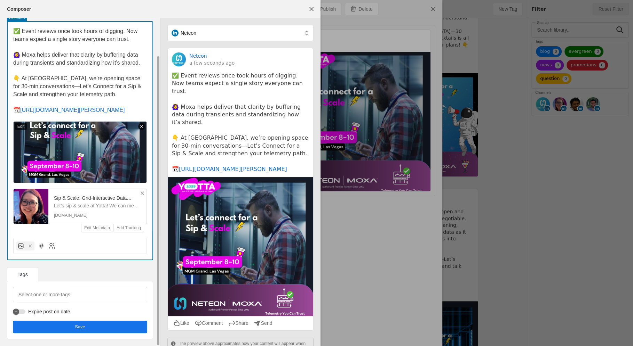
click at [61, 326] on span "undefined" at bounding box center [80, 327] width 134 height 13
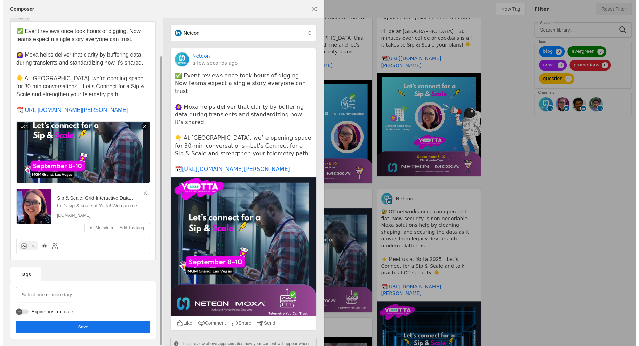
scroll to position [0, 0]
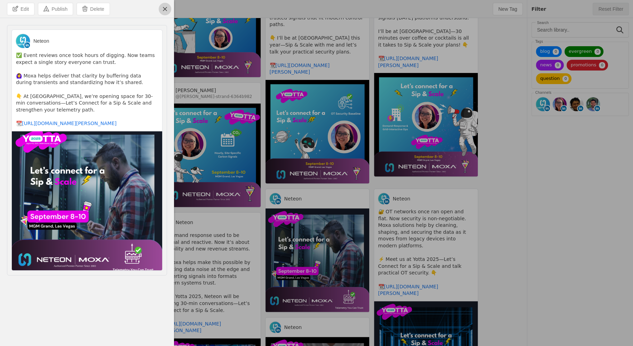
click at [166, 12] on span "undefined" at bounding box center [165, 9] width 13 height 13
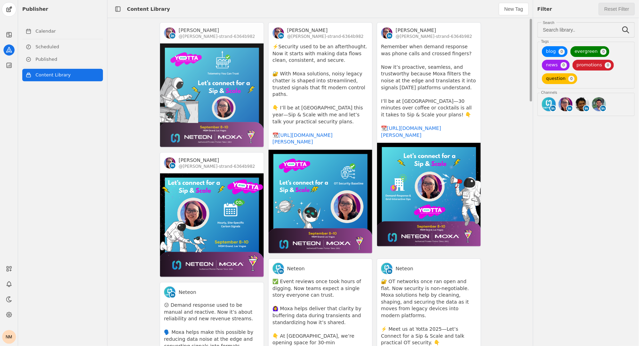
click at [236, 110] on app-activity "[PERSON_NAME] @[PERSON_NAME]-strand-6364b982" at bounding box center [212, 85] width 104 height 126
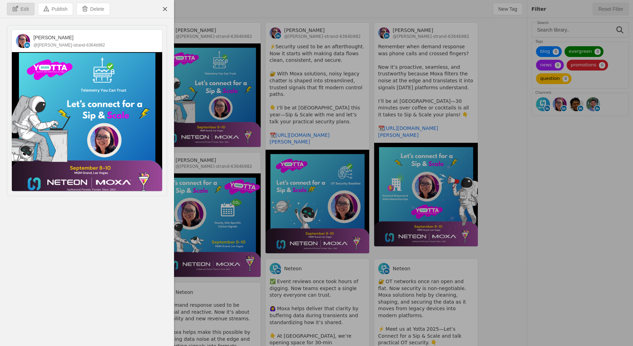
click at [24, 9] on span "Edit" at bounding box center [25, 9] width 8 height 7
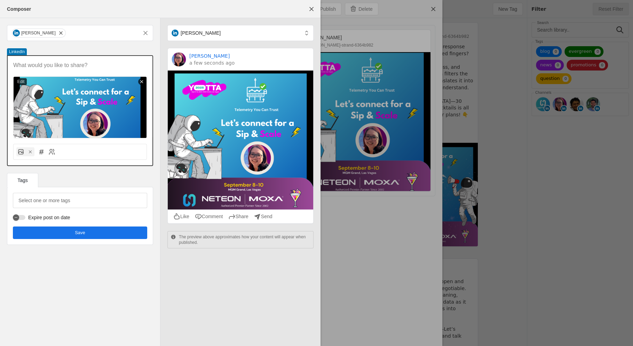
click at [94, 61] on div "Edit" at bounding box center [80, 97] width 145 height 82
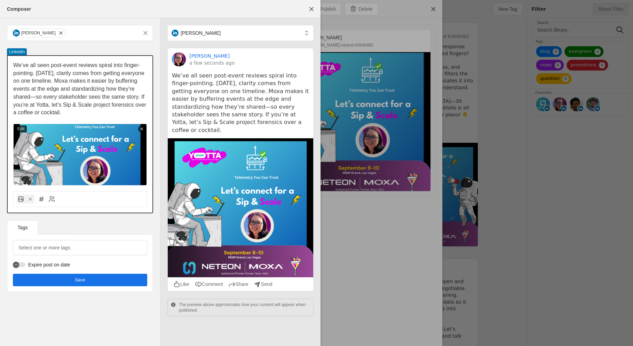
click at [54, 81] on span "We’ve all seen post-event reviews spiral into finger-pointing. [DATE], clarity …" at bounding box center [80, 88] width 135 height 53
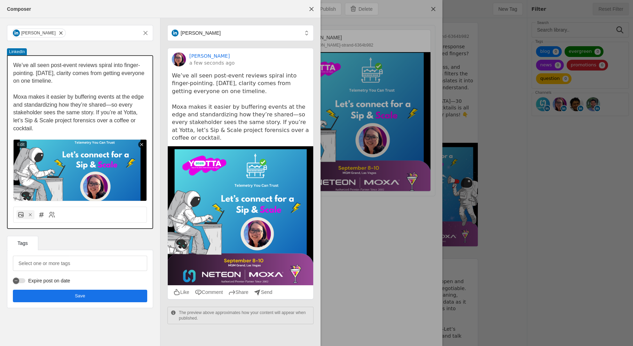
click at [96, 114] on span "﻿ Moxa makes it easier by buffering events at the edge and standardizing how th…" at bounding box center [79, 113] width 132 height 38
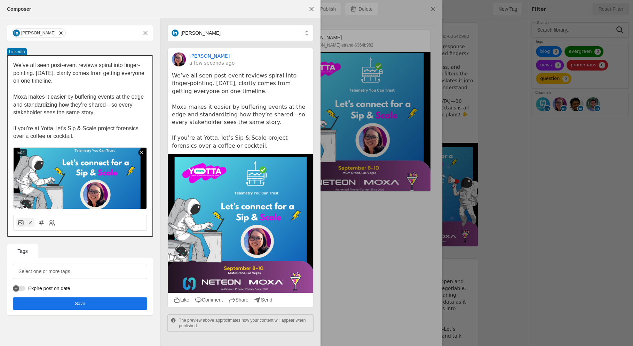
drag, startPoint x: 115, startPoint y: 130, endPoint x: 141, endPoint y: 132, distance: 25.9
click at [141, 132] on p "﻿ If you’re at Yotta, let’s Sip & Scale project forensics over a coffee or cock…" at bounding box center [80, 133] width 134 height 16
click at [89, 136] on p "If you’re at Yotta, let’s Sip & Scale project over a coffee or cocktail." at bounding box center [80, 133] width 134 height 16
click at [13, 128] on span "If you’re at Yotta, let’s Sip & Scale project over a coffee or cocktail!" at bounding box center [73, 133] width 120 height 14
click at [77, 135] on p "👇 If you’re at Yotta, let’s Sip & Scale project over a coffee or cocktail!" at bounding box center [80, 133] width 134 height 16
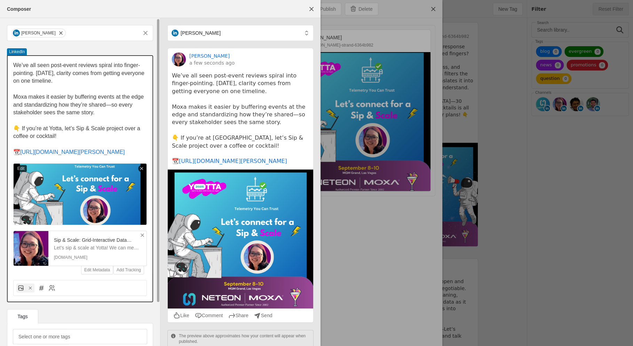
scroll to position [49, 0]
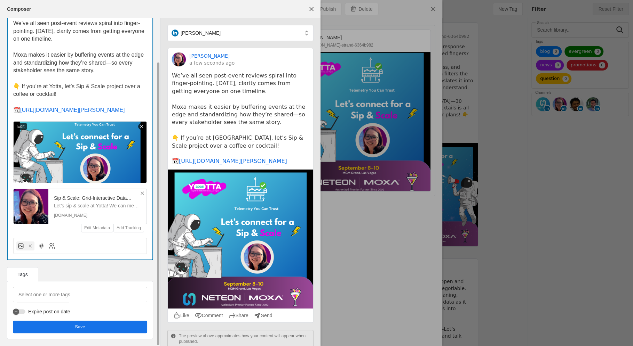
click at [45, 329] on span "undefined" at bounding box center [80, 327] width 134 height 13
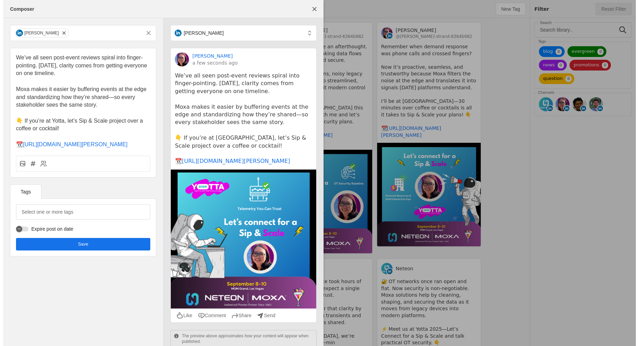
scroll to position [0, 0]
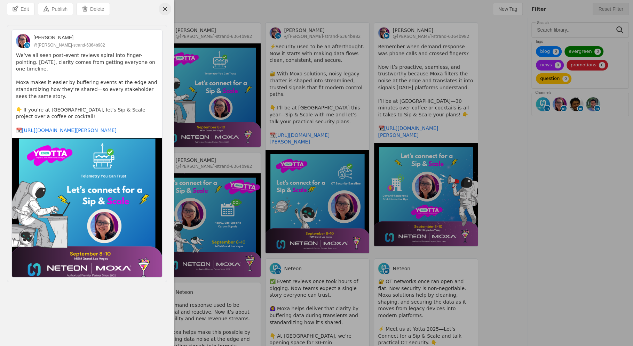
click at [167, 6] on span "undefined" at bounding box center [165, 9] width 13 height 13
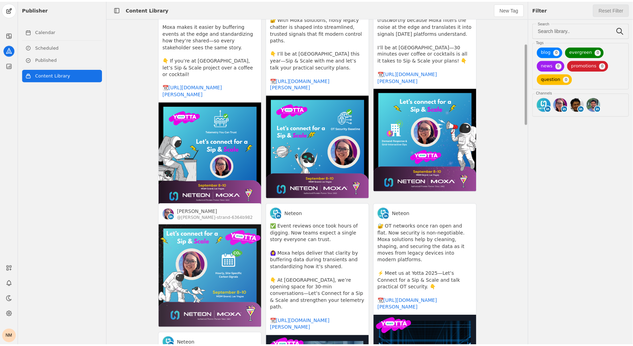
scroll to position [97, 0]
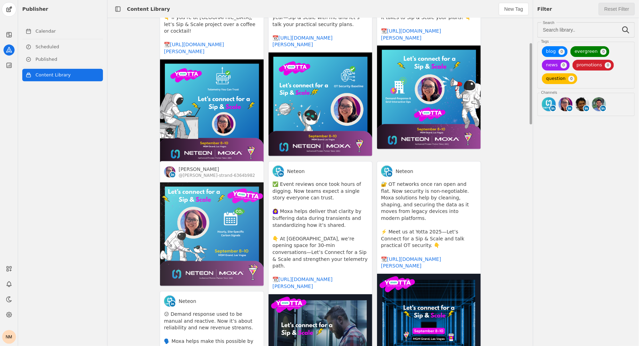
click at [220, 195] on app-activity "[PERSON_NAME] @[PERSON_NAME]-strand-6364b982" at bounding box center [212, 224] width 104 height 126
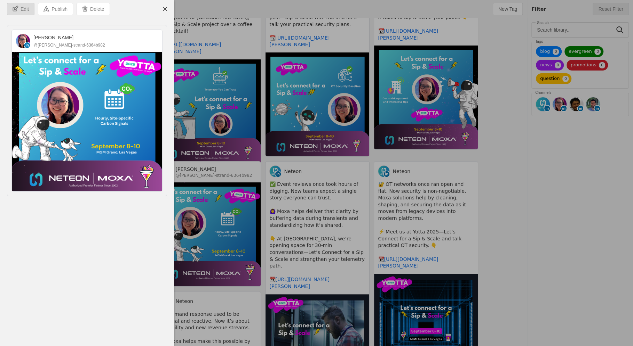
click at [10, 3] on span "undefined" at bounding box center [20, 9] width 27 height 12
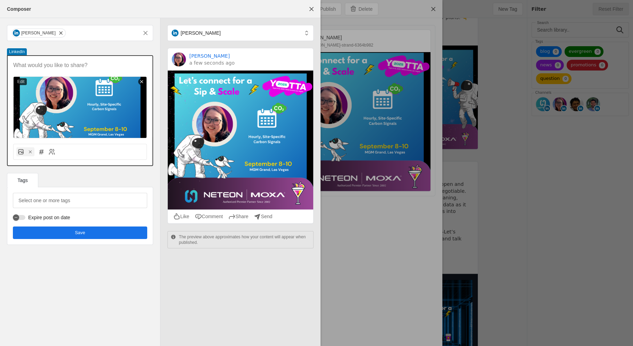
click at [59, 65] on p at bounding box center [80, 66] width 134 height 8
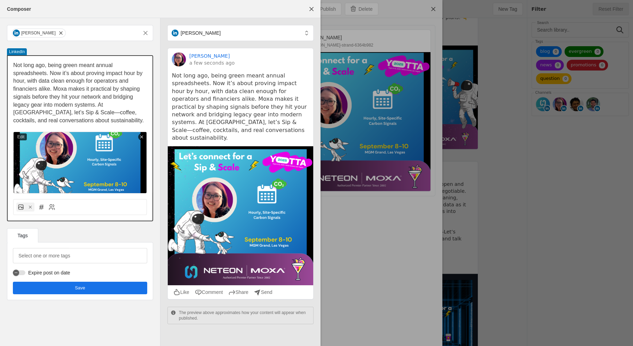
drag, startPoint x: 35, startPoint y: 89, endPoint x: 11, endPoint y: 89, distance: 24.4
click at [11, 89] on div "Not long ago, being green meant annual spreadsheets. Now it’s about proving imp…" at bounding box center [80, 125] width 145 height 138
click at [136, 81] on p "Not long ago, being green meant annual spreadsheets. Now it’s about proving imp…" at bounding box center [80, 93] width 134 height 63
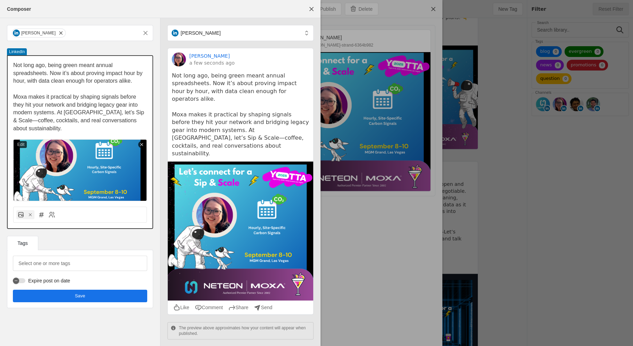
click at [56, 115] on span "﻿ Moxa makes it practical by shaping signals before they hit your network and b…" at bounding box center [79, 113] width 133 height 38
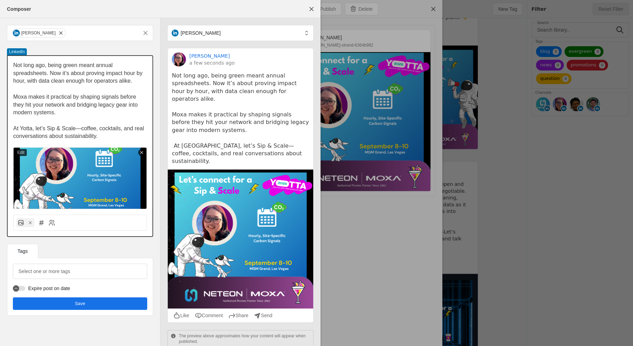
click at [14, 128] on span "﻿ At Yotta, let’s Sip & Scale—coffee, cocktails, and real conversations about s…" at bounding box center [79, 133] width 132 height 14
click at [17, 126] on span "👇 At Yotta, let’s Sip & Scale—coffee, cocktails, and real conversations about s…" at bounding box center [78, 133] width 130 height 14
click at [15, 98] on span "Moxa makes it practical by shaping signals before they hit your network and bri…" at bounding box center [76, 105] width 126 height 22
click at [14, 97] on span "Moxa makes it practical by shaping signals before they hit your network and bri…" at bounding box center [76, 105] width 126 height 22
click at [13, 64] on span "Not long ago, being green meant annual spreadsheets. Now it’s about proving imp…" at bounding box center [78, 73] width 131 height 22
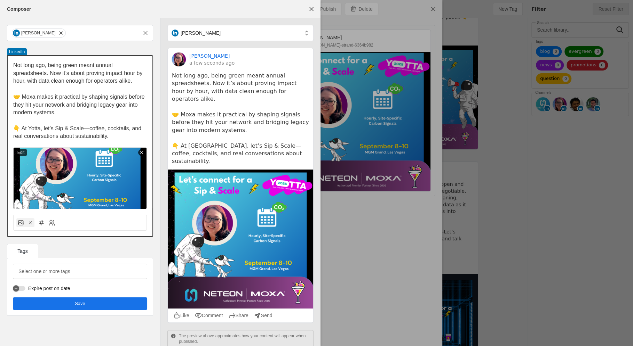
drag, startPoint x: 21, startPoint y: 98, endPoint x: 10, endPoint y: 98, distance: 10.4
click at [10, 98] on div "Not long ago, being green meant annual spreadsheets. Now it’s about proving imp…" at bounding box center [80, 132] width 145 height 153
drag, startPoint x: 19, startPoint y: 127, endPoint x: 2, endPoint y: 127, distance: 16.3
click at [2, 127] on div "[PERSON_NAME] LinkedIn Not long ago, being green meant annual spreadsheets. Now…" at bounding box center [80, 170] width 160 height 305
click at [14, 130] on span "At Yotta, let’s Sip & Scale—coffee, cocktails, and real conversations about sus…" at bounding box center [79, 133] width 132 height 14
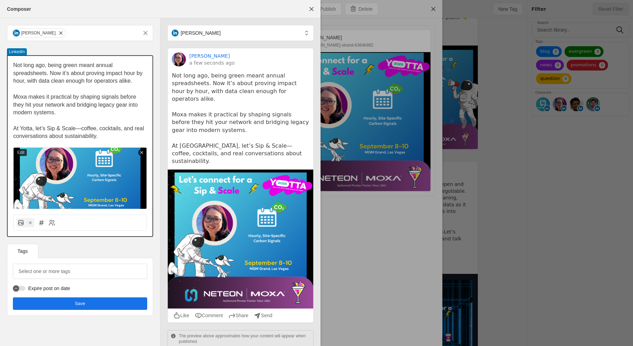
click at [115, 138] on p "At Yotta, let’s Sip & Scale—coffee, cocktails, and real conversations about sus…" at bounding box center [80, 133] width 134 height 16
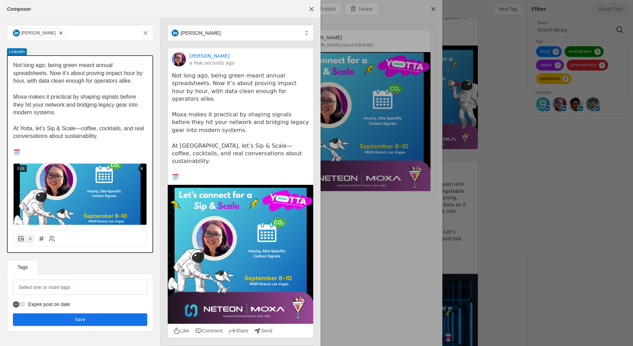
click at [14, 129] on span "At Yotta, let’s Sip & Scale—coffee, cocktails, and real conversations about sus…" at bounding box center [79, 133] width 132 height 14
click at [62, 154] on p "🗓️" at bounding box center [80, 153] width 134 height 8
click at [54, 153] on p "🗓️" at bounding box center [80, 153] width 134 height 8
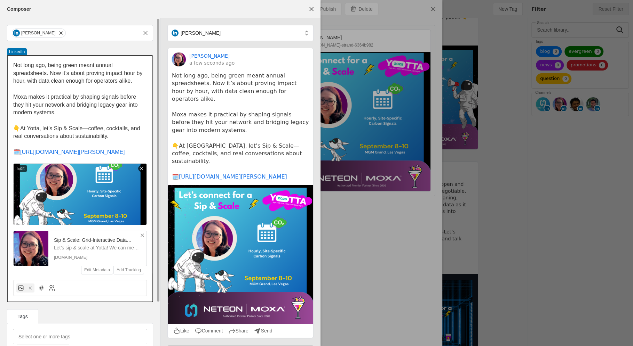
scroll to position [49, 0]
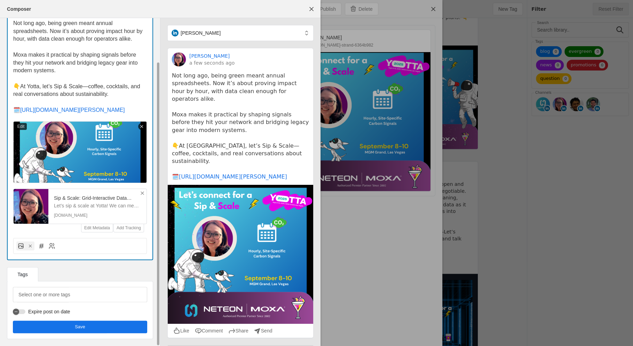
click at [39, 331] on span "undefined" at bounding box center [80, 327] width 134 height 13
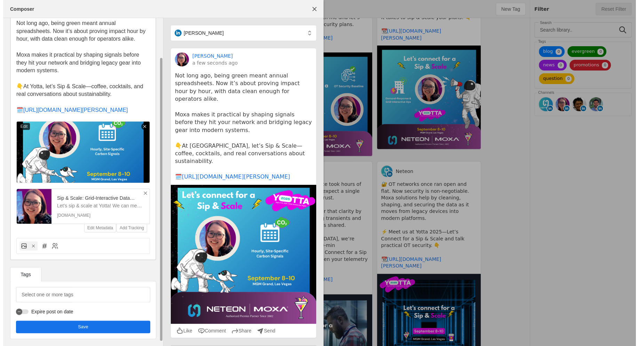
scroll to position [0, 0]
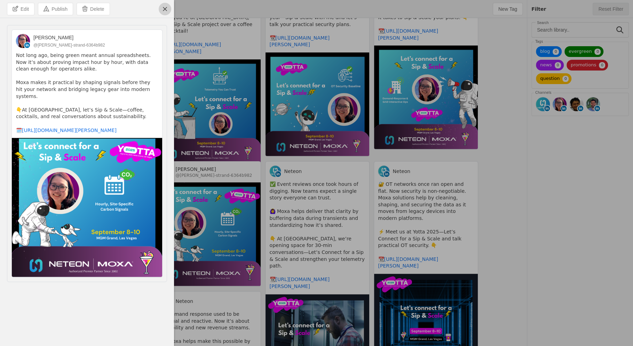
click at [164, 12] on span "undefined" at bounding box center [165, 9] width 13 height 13
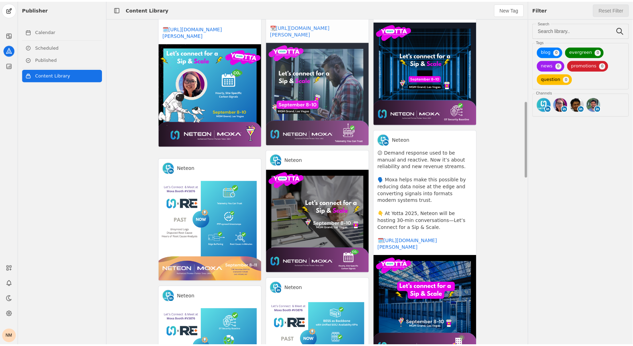
scroll to position [351, 0]
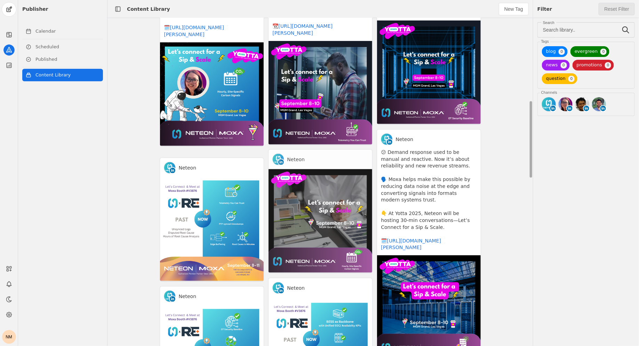
click at [337, 201] on app-activity "Neteon" at bounding box center [320, 212] width 104 height 124
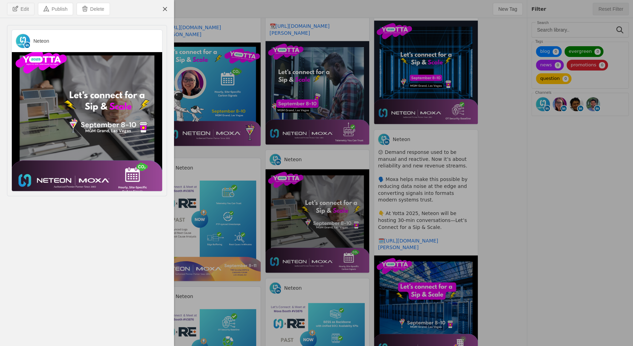
click at [21, 14] on span "undefined" at bounding box center [20, 9] width 27 height 12
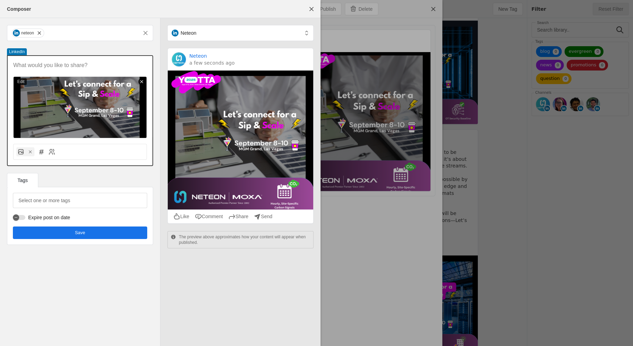
click at [48, 63] on p at bounding box center [80, 66] width 134 height 8
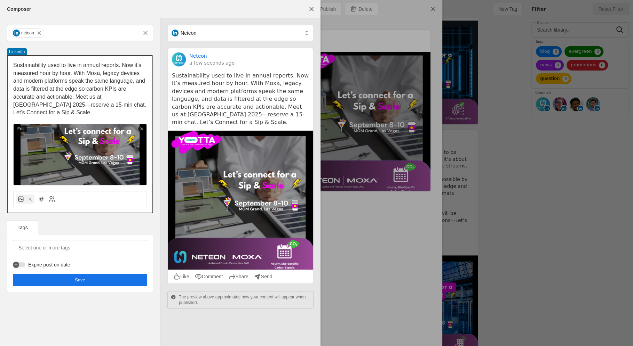
click at [74, 98] on span "Sustainability used to live in annual reports. Now it’s measured hour by hour. …" at bounding box center [80, 88] width 134 height 53
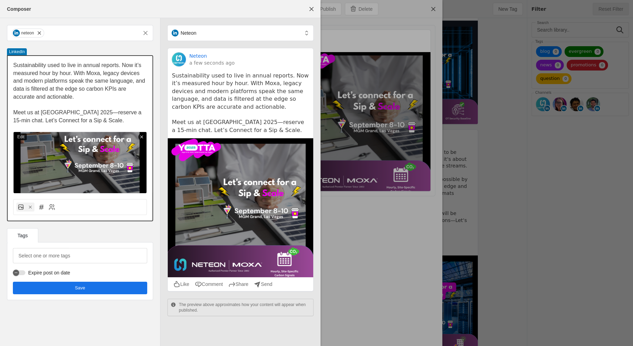
click at [102, 113] on span "﻿ Meet us at [GEOGRAPHIC_DATA] 2025—reserve a 15-min chat. Let’s Connect for a …" at bounding box center [78, 117] width 130 height 14
click at [14, 64] on span "Sustainability used to live in annual reports. Now it’s measured hour by hour. …" at bounding box center [79, 81] width 133 height 38
click at [82, 72] on span "😉 Sustainability used to live in annual reports. Now it’s measured hour by hour…" at bounding box center [78, 81] width 130 height 38
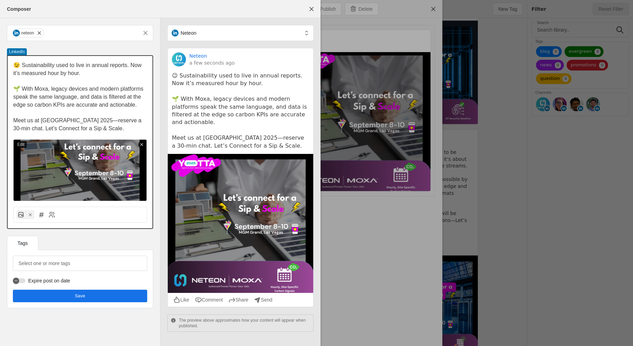
click at [14, 121] on span "Meet us at [GEOGRAPHIC_DATA] 2025—reserve a 30-min chat. Let’s Connect for a Si…" at bounding box center [78, 125] width 130 height 14
click at [94, 127] on p "Meet us at [GEOGRAPHIC_DATA] 2025—reserve a 30-min chat. Let’s Connect for a Si…" at bounding box center [80, 125] width 134 height 16
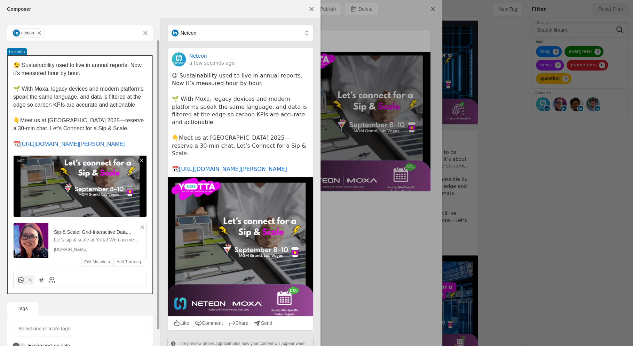
scroll to position [41, 0]
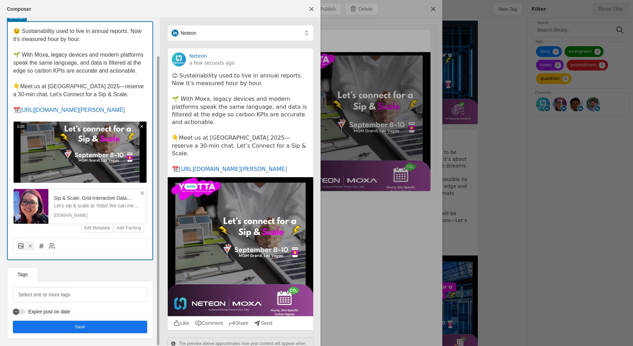
click at [83, 326] on span "Save" at bounding box center [80, 327] width 10 height 7
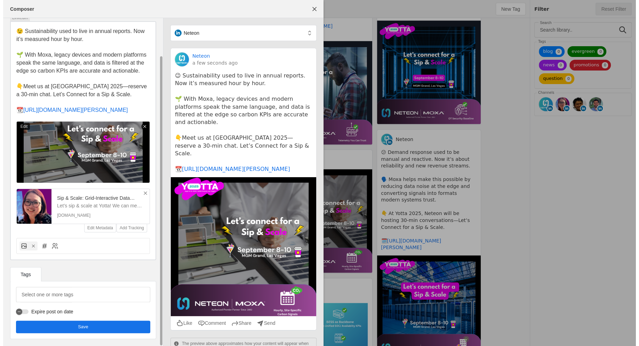
scroll to position [0, 0]
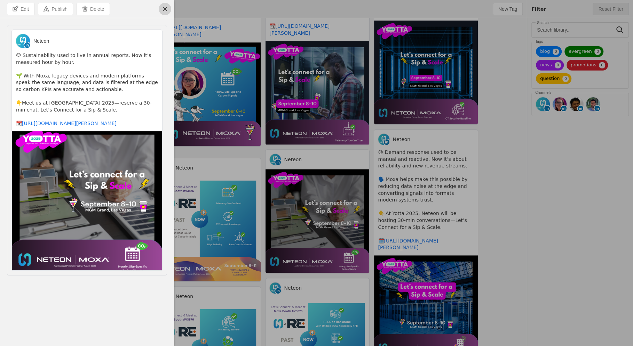
click at [164, 8] on span "undefined" at bounding box center [165, 9] width 13 height 13
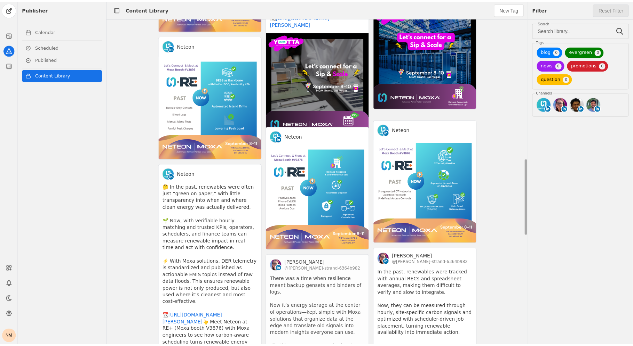
scroll to position [421, 0]
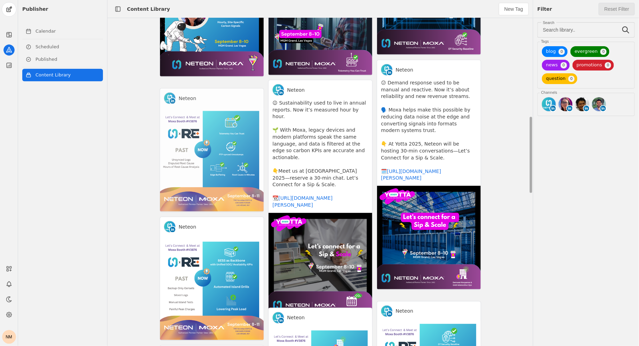
click at [241, 125] on app-activity "Neteon" at bounding box center [212, 150] width 104 height 124
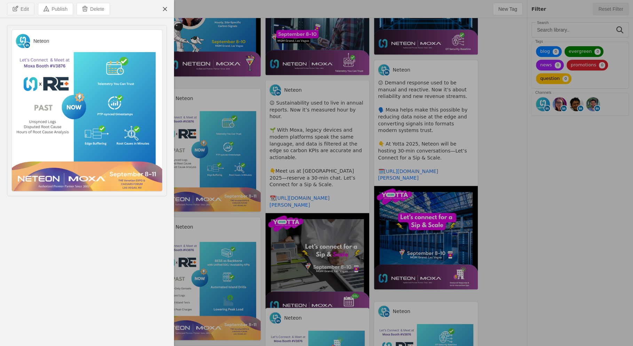
click at [23, 11] on span "Edit" at bounding box center [25, 9] width 8 height 7
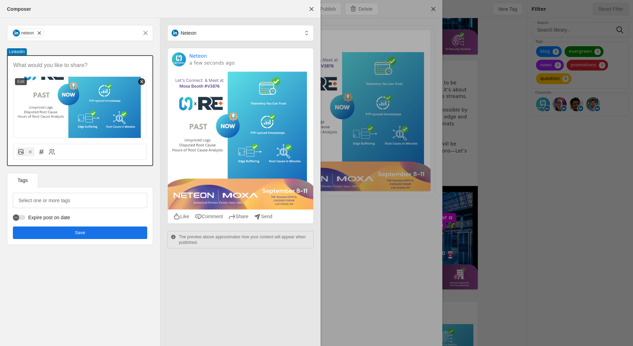
click at [63, 65] on p at bounding box center [80, 66] width 134 height 8
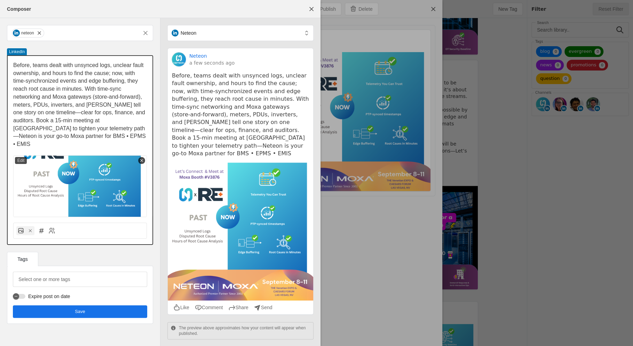
scroll to position [0, 0]
click at [89, 67] on span "Before, teams dealt with unsynced logs, unclear fault ownership, and hours to f…" at bounding box center [80, 104] width 134 height 85
click at [83, 66] on span "Before, teams dealt with unsynced logs, unclear fault ownership, and hours to f…" at bounding box center [80, 104] width 134 height 85
click at [80, 67] on span "Before, teams dealt with unsynced logs, unclear fault ownership, and hours to f…" at bounding box center [80, 104] width 134 height 85
click at [113, 76] on span "Before, teams dealt with unsynced logs, unclear fault ownership, and hours to f…" at bounding box center [80, 104] width 134 height 85
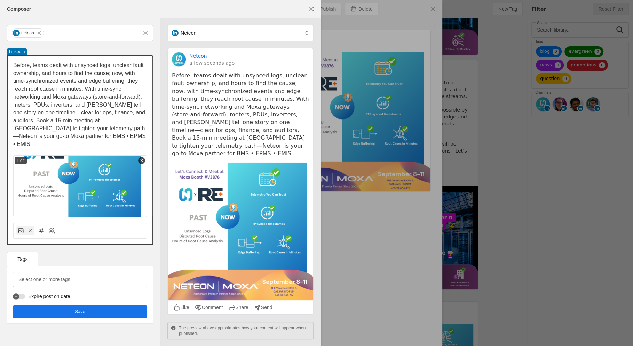
click at [86, 90] on span "Before, teams dealt with unsynced logs, unclear fault ownership, and hours to f…" at bounding box center [80, 104] width 134 height 85
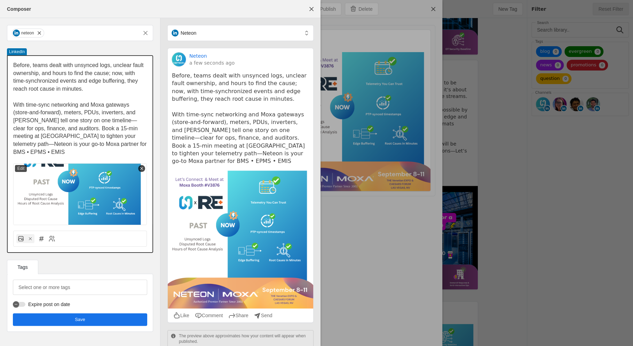
click at [37, 131] on span "﻿ With time-sync networking and Moxa gateways (store-and-forward), meters, PDUs…" at bounding box center [80, 128] width 135 height 53
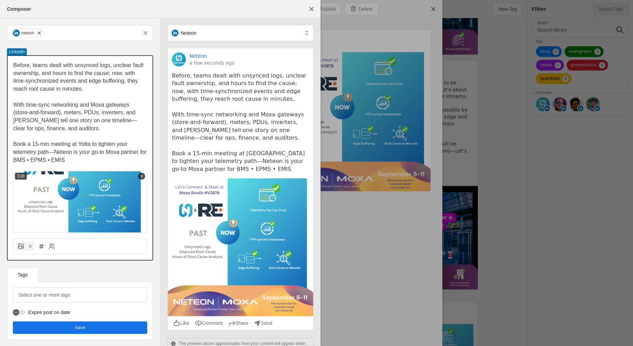
drag, startPoint x: 38, startPoint y: 146, endPoint x: 33, endPoint y: 145, distance: 4.9
click at [33, 145] on span "﻿ Book a 15-min meeting at [GEOGRAPHIC_DATA] to tighten your telemetry path—Net…" at bounding box center [80, 152] width 135 height 22
click at [14, 145] on span "Book a 30-min meeting at [GEOGRAPHIC_DATA] to tighten your telemetry path—Neteo…" at bounding box center [78, 152] width 131 height 22
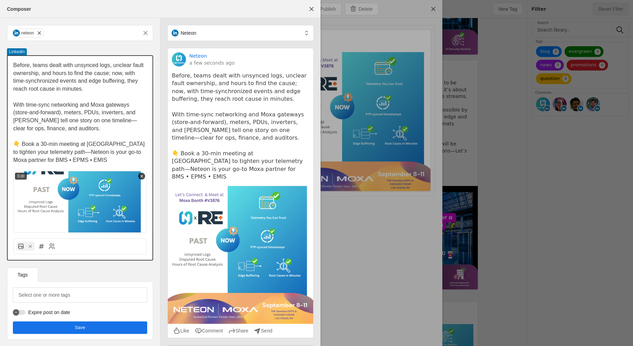
click at [89, 156] on p "👇 Book a 30-min meeting at [GEOGRAPHIC_DATA] to tighten your telemetry path—Net…" at bounding box center [80, 153] width 134 height 24
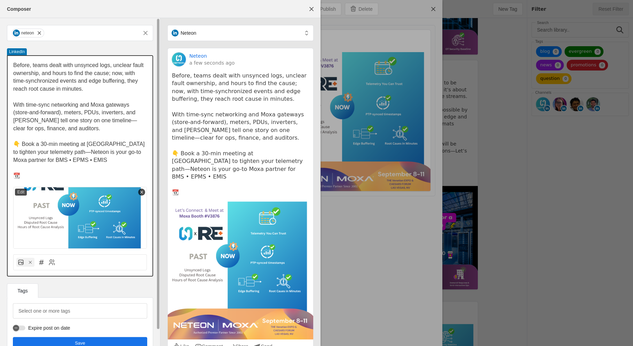
drag, startPoint x: 97, startPoint y: 145, endPoint x: 87, endPoint y: 145, distance: 10.8
click at [87, 145] on span "👇 Book a 30-min meeting at [GEOGRAPHIC_DATA] to tighten your telemetry path—Net…" at bounding box center [79, 152] width 133 height 22
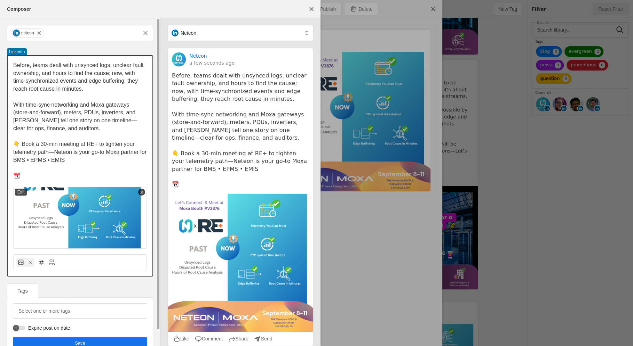
click at [57, 171] on p at bounding box center [80, 168] width 134 height 8
click at [57, 176] on p "📆" at bounding box center [80, 176] width 134 height 8
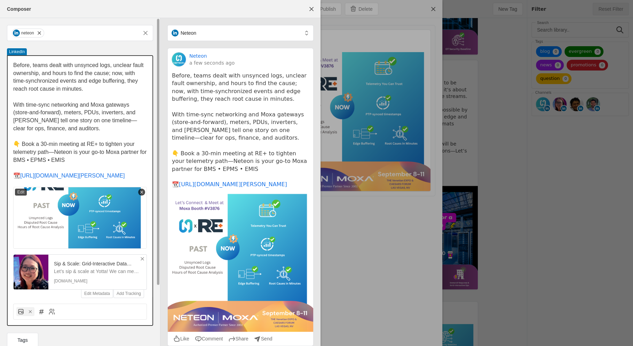
drag, startPoint x: 132, startPoint y: 104, endPoint x: 44, endPoint y: 112, distance: 88.4
click at [44, 112] on span "With time-sync networking and Moxa gateways (store-and-forward), meters, PDUs, …" at bounding box center [75, 117] width 124 height 30
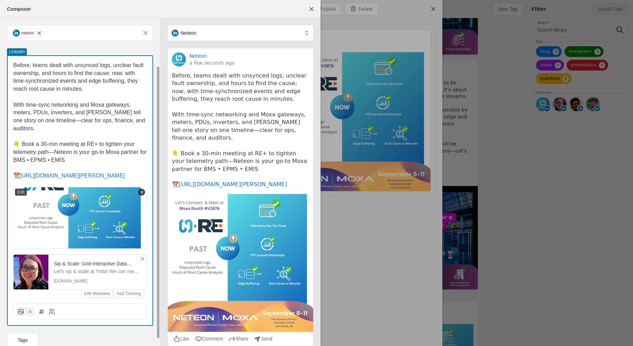
scroll to position [64, 0]
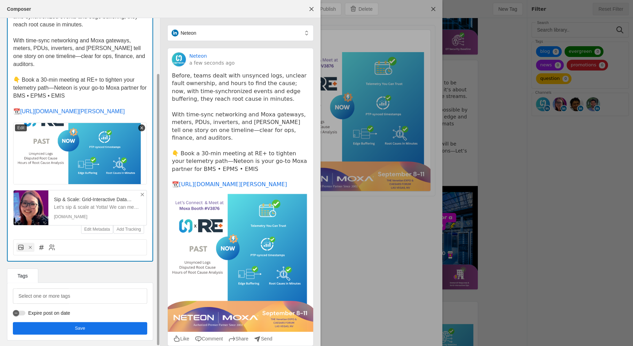
click at [58, 327] on span "undefined" at bounding box center [80, 328] width 134 height 13
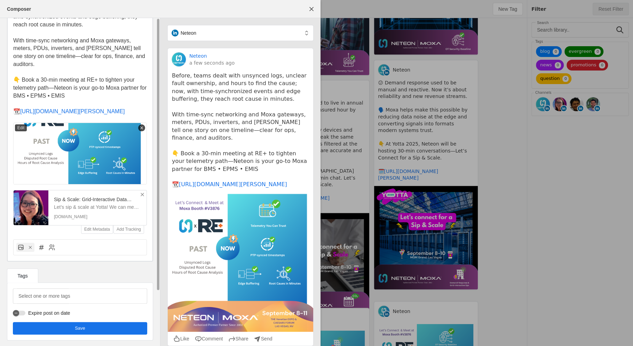
scroll to position [0, 0]
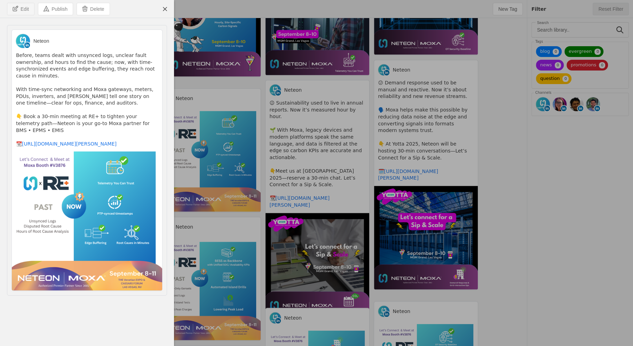
click at [16, 10] on span "undefined" at bounding box center [20, 9] width 27 height 12
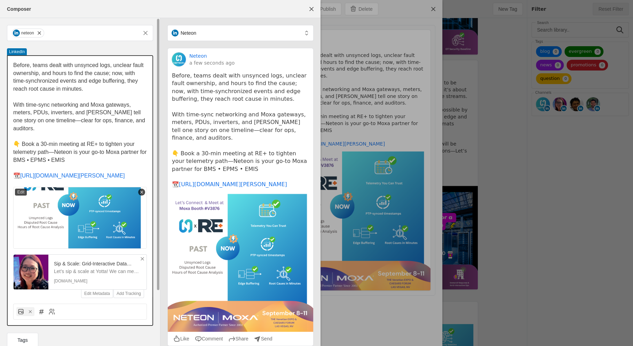
click at [13, 65] on span "Before, teams dealt with unsynced logs, unclear fault ownership, and hours to f…" at bounding box center [79, 77] width 132 height 30
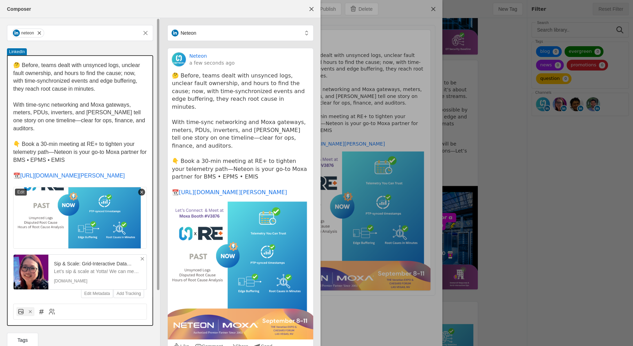
click at [13, 104] on span "With time-sync networking and Moxa gateways, meters, PDUs, inverters, and [PERS…" at bounding box center [79, 117] width 133 height 30
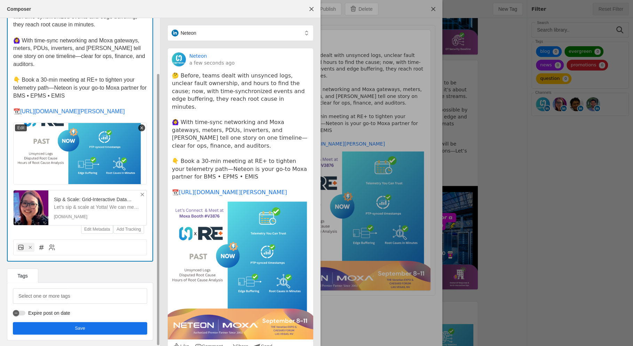
click at [137, 327] on span "undefined" at bounding box center [80, 328] width 134 height 13
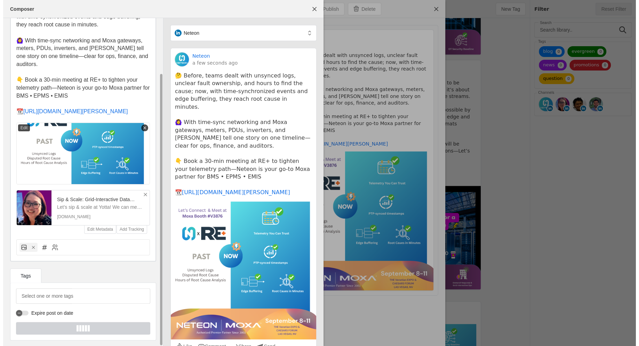
scroll to position [0, 0]
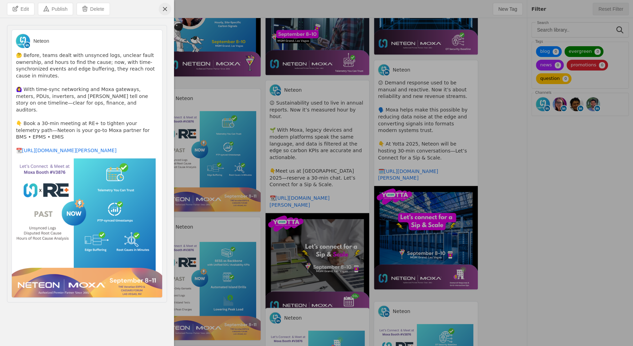
click at [163, 13] on span "undefined" at bounding box center [165, 9] width 13 height 13
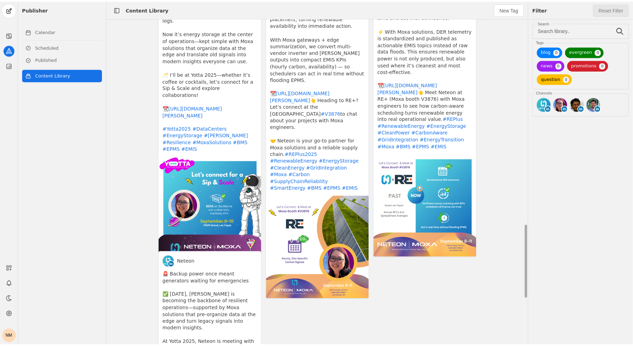
scroll to position [915, 0]
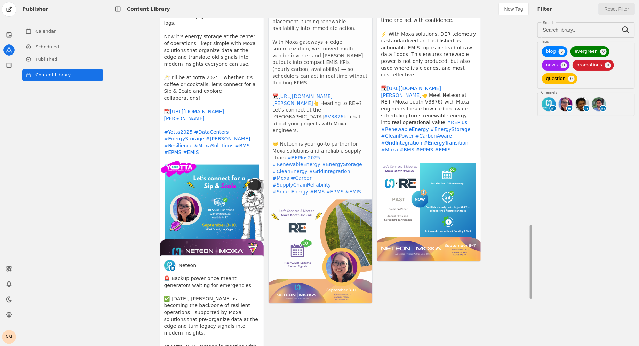
drag, startPoint x: 273, startPoint y: 117, endPoint x: 281, endPoint y: 183, distance: 66.8
click at [281, 183] on app-activity "[PERSON_NAME] @[PERSON_NAME]-strand-6364b982 In the past, renewables were track…" at bounding box center [320, 123] width 104 height 361
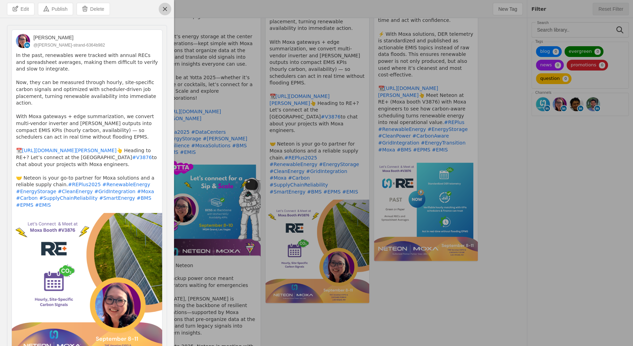
click at [168, 7] on span "undefined" at bounding box center [165, 9] width 13 height 13
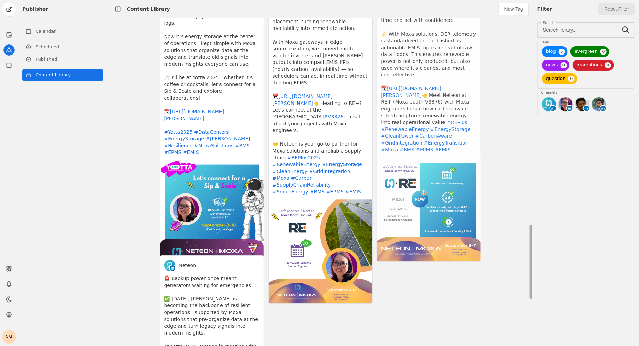
drag, startPoint x: 464, startPoint y: 130, endPoint x: 403, endPoint y: 115, distance: 63.3
click at [403, 115] on app-activity "Neteon 🤔 In the past, renewables were often just “green on paper,” with little …" at bounding box center [429, 99] width 104 height 326
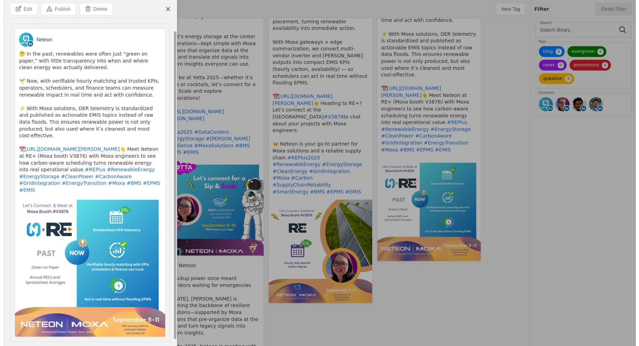
scroll to position [11, 0]
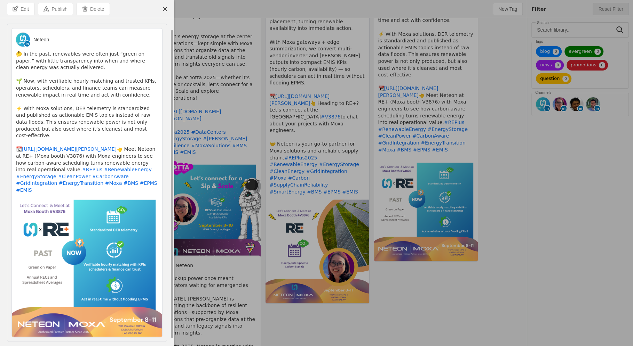
drag, startPoint x: 17, startPoint y: 152, endPoint x: 133, endPoint y: 170, distance: 117.2
click at [133, 170] on pre "🤔 In the past, renewables were often just “green on paper,” with little transpa…" at bounding box center [87, 122] width 142 height 143
drag, startPoint x: 14, startPoint y: 131, endPoint x: 133, endPoint y: 167, distance: 124.7
click at [133, 167] on div "🤔 In the past, renewables were often just “green on paper,” with little transpa…" at bounding box center [87, 124] width 150 height 147
copy pre "🤔 In the past, renewables were often just “green on paper,” with little transpa…"
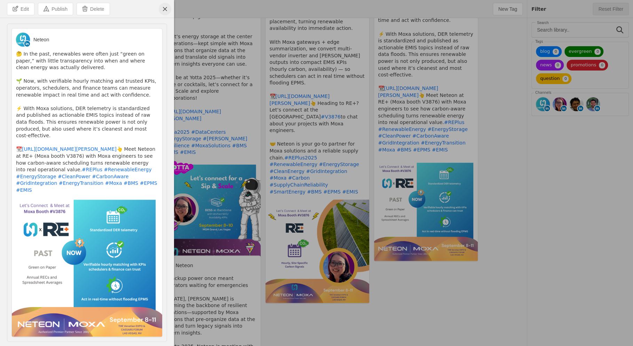
click at [167, 7] on span "undefined" at bounding box center [165, 9] width 13 height 13
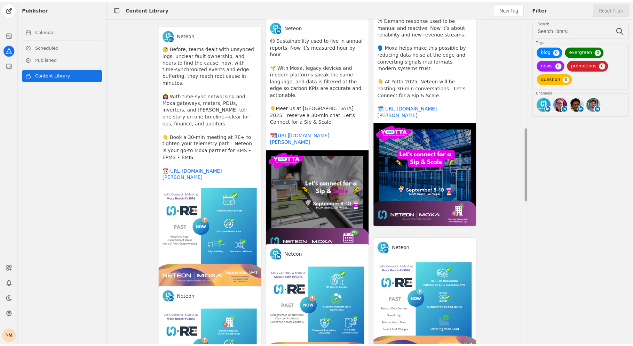
scroll to position [486, 0]
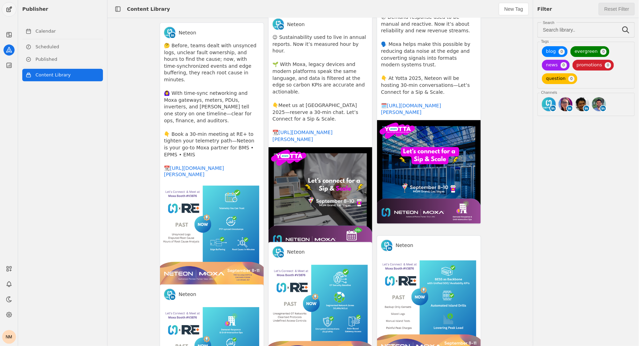
click at [11, 10] on span "undefined" at bounding box center [9, 9] width 14 height 14
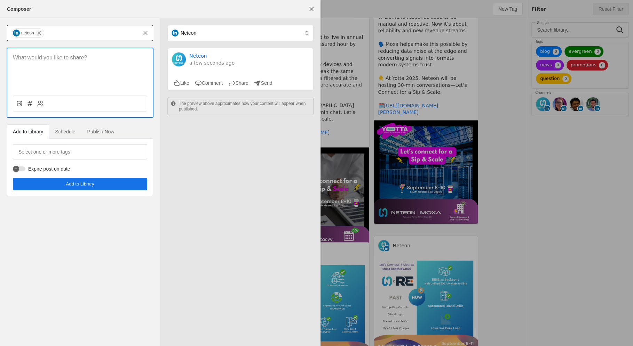
click at [39, 35] on span "undefined" at bounding box center [39, 33] width 7 height 7
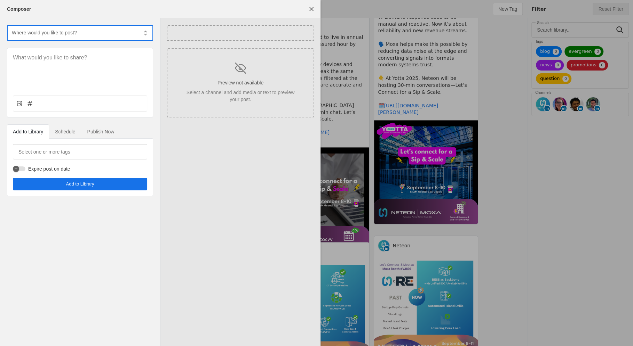
click at [47, 38] on div at bounding box center [74, 32] width 127 height 15
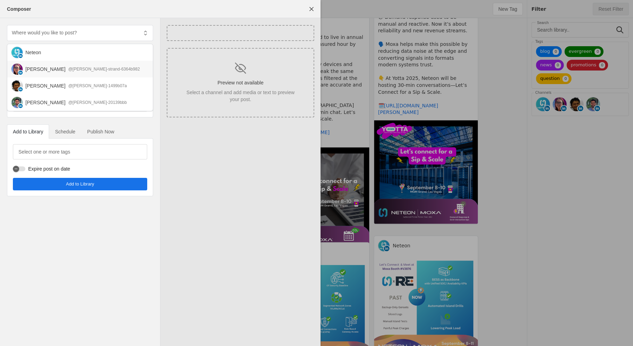
click at [47, 66] on div "[PERSON_NAME]" at bounding box center [45, 69] width 40 height 7
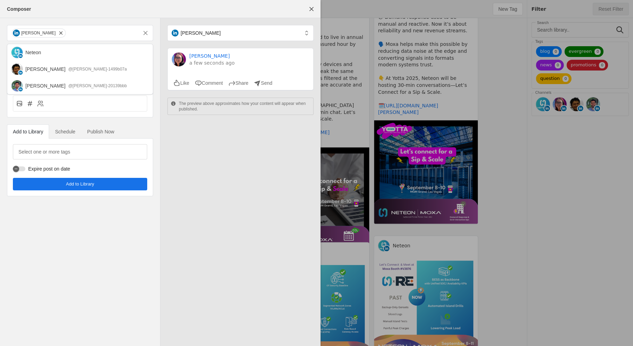
click at [220, 149] on div "[PERSON_NAME] [PERSON_NAME] a few seconds ago Like Comment Share Send The previ…" at bounding box center [240, 182] width 160 height 328
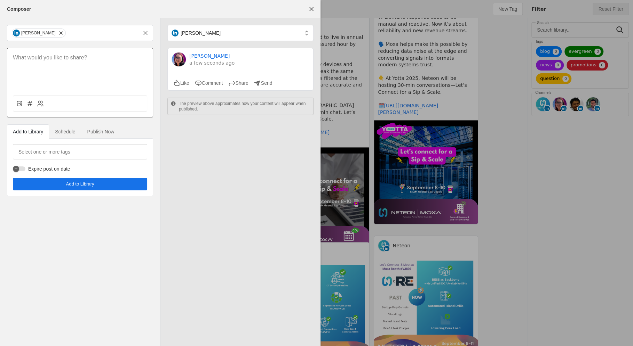
click at [81, 65] on div at bounding box center [79, 69] width 145 height 42
click at [79, 60] on p at bounding box center [80, 58] width 134 height 8
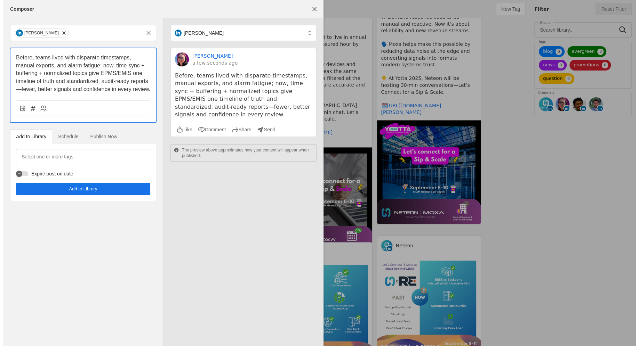
scroll to position [0, 0]
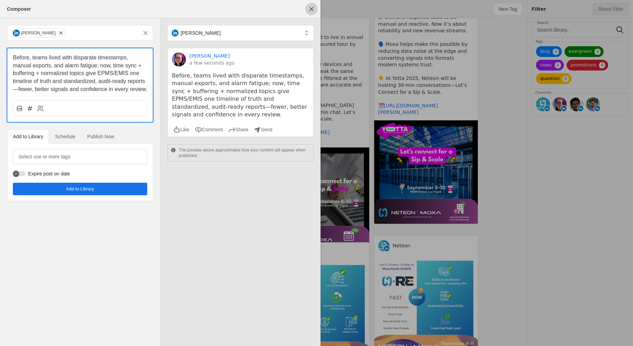
click at [309, 8] on span "undefined" at bounding box center [311, 9] width 13 height 13
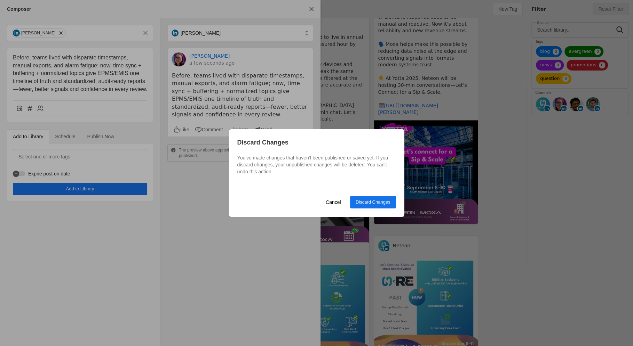
click at [382, 200] on span "Discard Changes" at bounding box center [373, 202] width 35 height 7
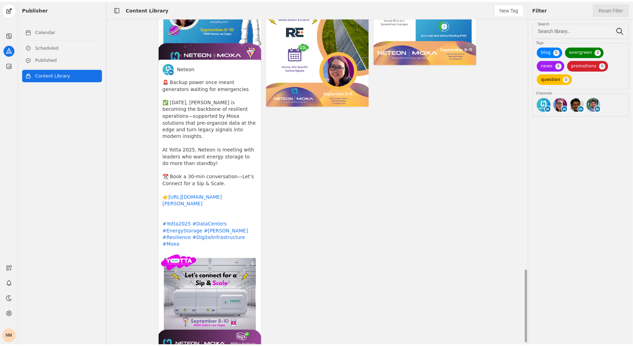
scroll to position [1120, 0]
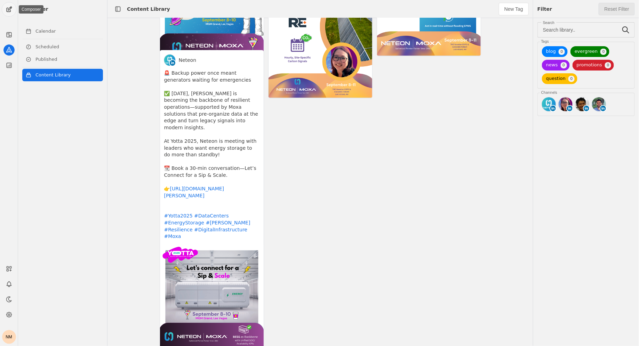
click at [8, 10] on span "undefined" at bounding box center [9, 9] width 14 height 14
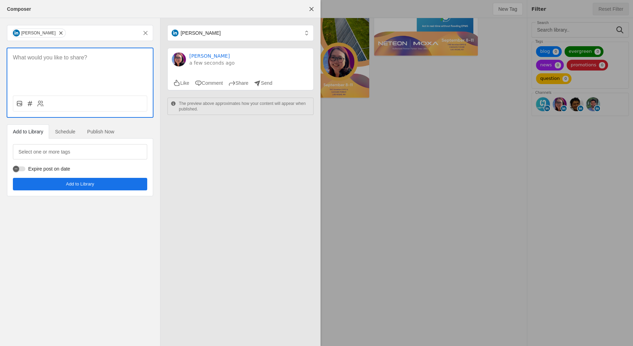
click at [15, 106] on div at bounding box center [80, 104] width 134 height 16
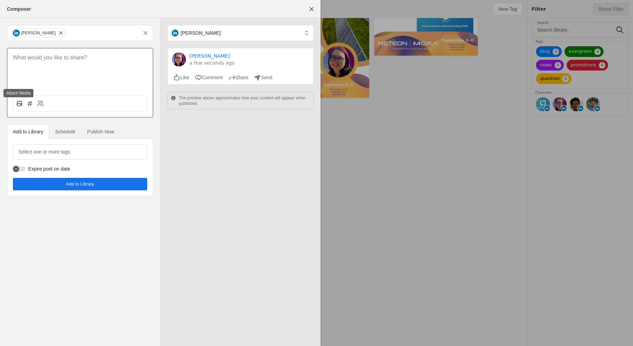
click at [18, 105] on icon at bounding box center [19, 103] width 7 height 7
click at [0, 0] on input "file" at bounding box center [0, 0] width 0 height 0
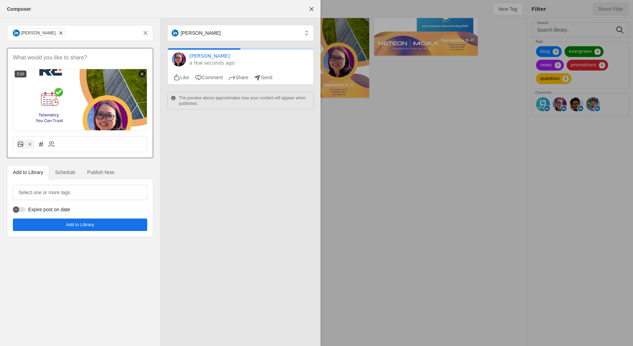
click at [51, 59] on p at bounding box center [80, 58] width 134 height 8
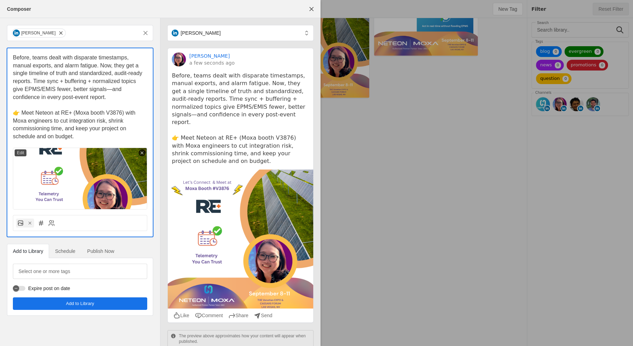
scroll to position [0, 0]
drag, startPoint x: 104, startPoint y: 121, endPoint x: 63, endPoint y: 130, distance: 42.4
click at [63, 130] on span "👉 Meet Neteon at RE+ (Moxa booth V3876) with Moxa engineers to cut integration …" at bounding box center [75, 125] width 124 height 30
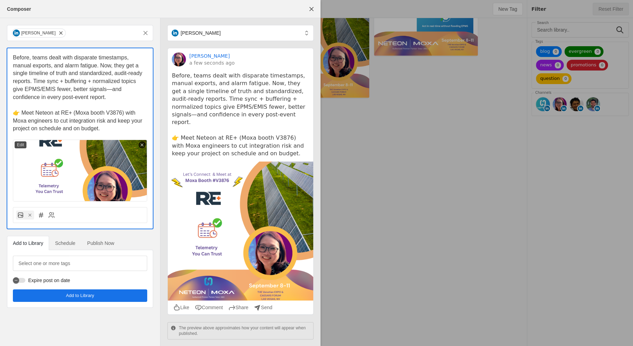
click at [111, 129] on p "👉 Meet Neteon at RE+ (Moxa booth V3876) with Moxa engineers to cut integration …" at bounding box center [80, 121] width 134 height 24
drag, startPoint x: 21, startPoint y: 113, endPoint x: 9, endPoint y: 113, distance: 11.8
click at [9, 113] on div "Before, teams dealt with disparate timestamps, manual exports, and alarm fatigu…" at bounding box center [79, 124] width 145 height 153
click at [107, 131] on p "👇 Meet Neteon at RE+ (Moxa booth V3876) with Moxa engineers to cut integration …" at bounding box center [80, 121] width 134 height 24
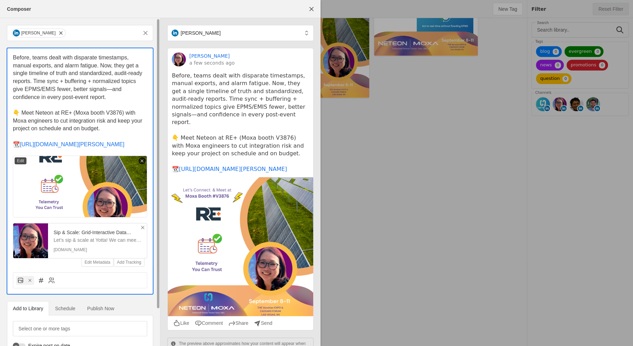
scroll to position [41, 0]
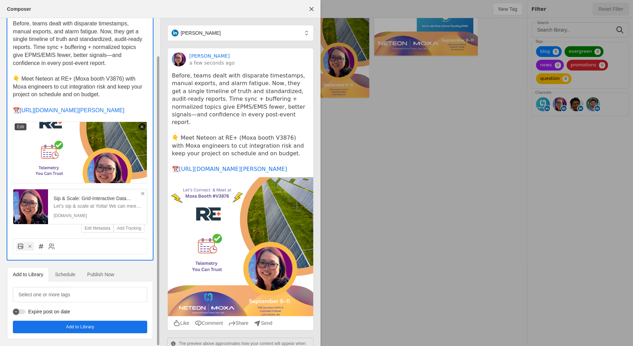
click at [75, 329] on span "Add to Library" at bounding box center [80, 327] width 28 height 7
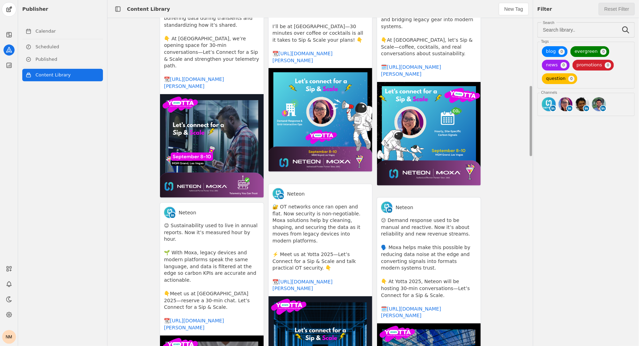
scroll to position [472, 0]
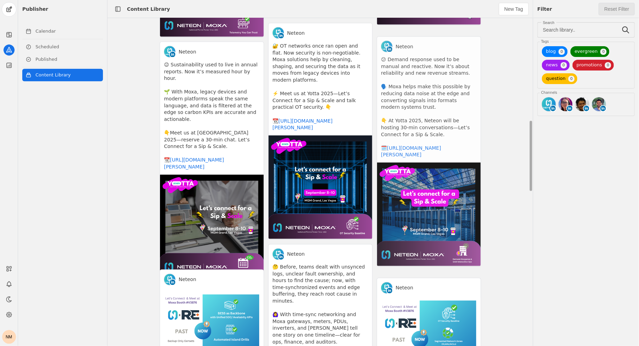
click at [443, 121] on app-activity "Neteon 😕 Demand response used to be manual and reactive. Now it’s about reliabi…" at bounding box center [429, 152] width 104 height 231
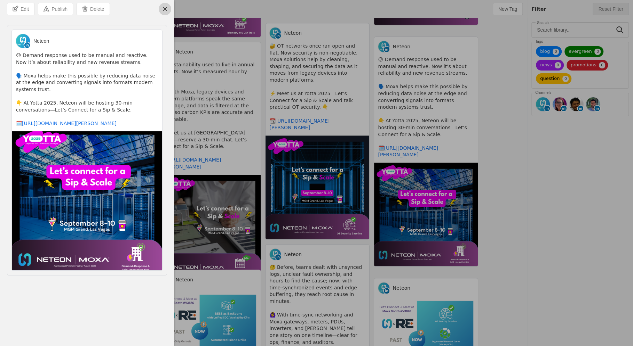
click at [166, 9] on span "undefined" at bounding box center [165, 9] width 13 height 13
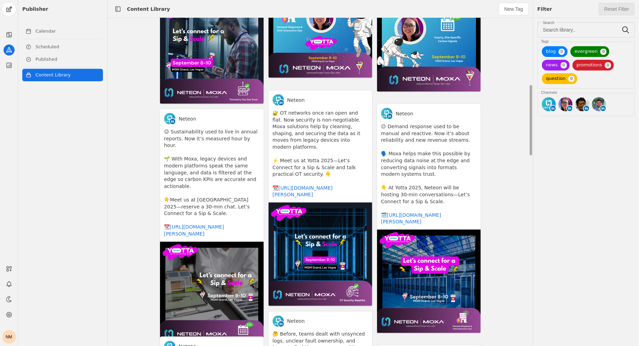
scroll to position [289, 0]
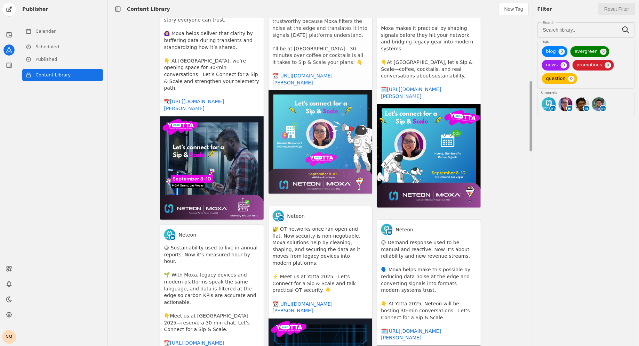
click at [321, 159] on app-activity "[PERSON_NAME] @[PERSON_NAME]-strand-6364b982 Remember when demand response was …" at bounding box center [320, 82] width 104 height 225
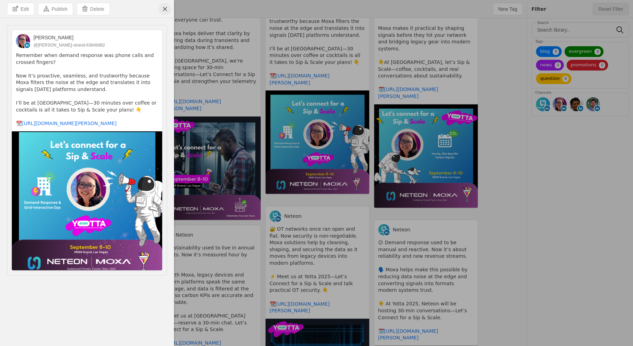
click at [162, 8] on span "undefined" at bounding box center [165, 9] width 13 height 13
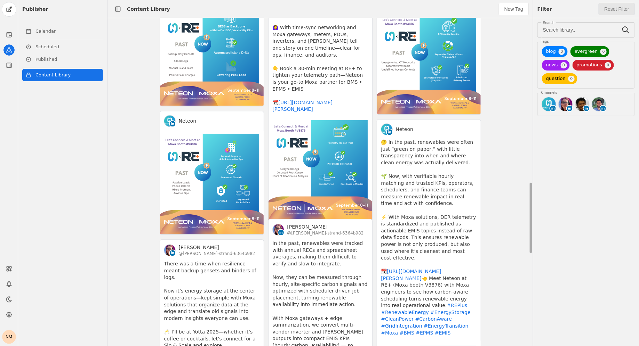
scroll to position [760, 0]
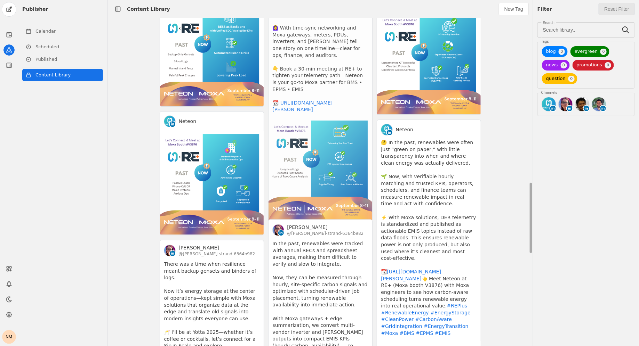
click at [303, 121] on app-activity "Neteon 🤔 Before, teams dealt with unsynced logs, unclear fault ownership, and h…" at bounding box center [320, 89] width 104 height 265
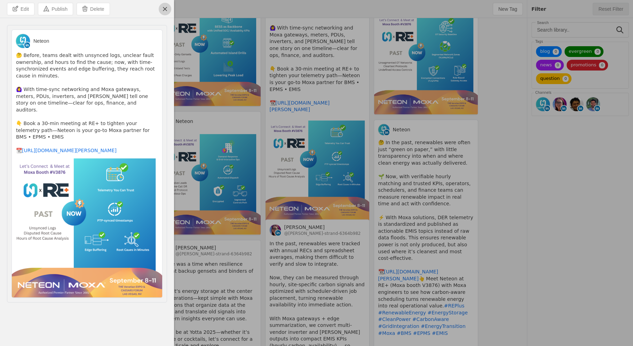
click at [166, 3] on span "undefined" at bounding box center [165, 9] width 13 height 13
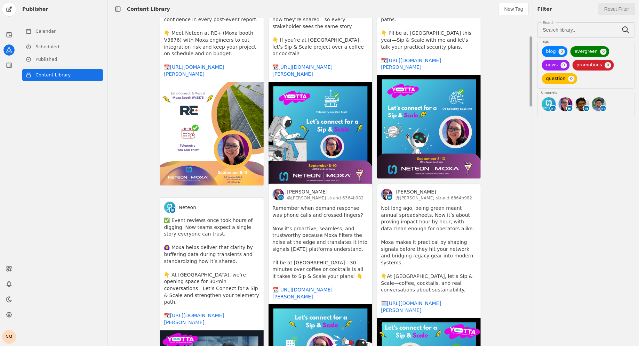
scroll to position [74, 0]
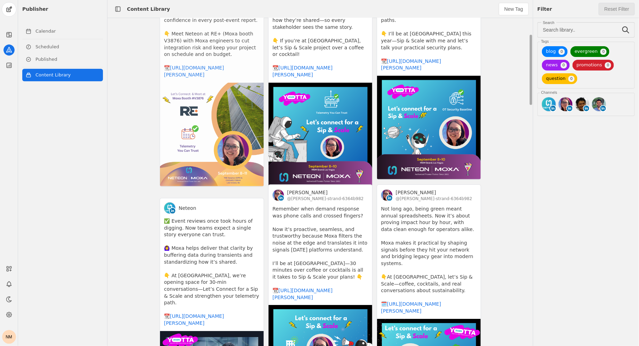
click at [238, 122] on app-activity "[PERSON_NAME] @[PERSON_NAME]-strand-6364b982 Before, teams dealt with disparate…" at bounding box center [212, 67] width 104 height 239
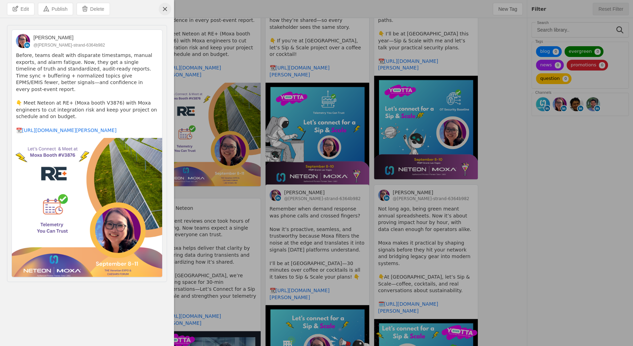
click at [161, 8] on span "undefined" at bounding box center [165, 9] width 13 height 13
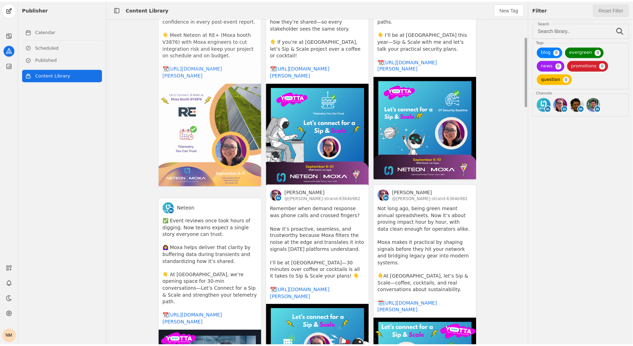
scroll to position [458, 0]
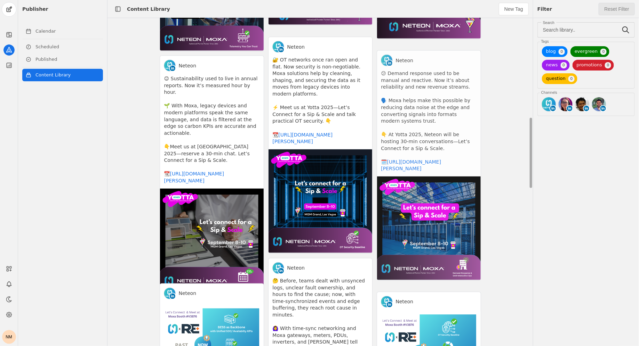
click at [387, 220] on app-activity "Neteon 😕 Demand response used to be manual and reactive. Now it’s about reliabi…" at bounding box center [429, 165] width 104 height 231
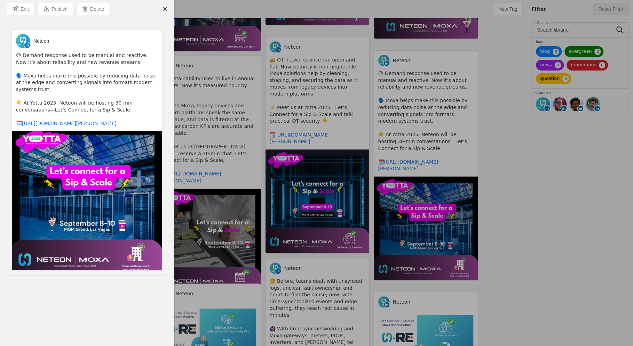
drag, startPoint x: 16, startPoint y: 55, endPoint x: 111, endPoint y: 109, distance: 109.2
click at [111, 109] on pre "😕 Demand response used to be manual and reactive. Now it’s about reliability an…" at bounding box center [87, 89] width 142 height 75
copy pre "😕 Demand response used to be manual and reactive. Now it’s about reliability an…"
click at [29, 6] on span "undefined" at bounding box center [20, 9] width 27 height 12
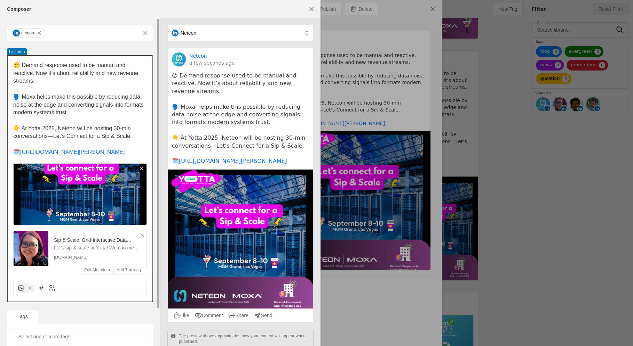
click at [126, 154] on p "🗓️ [URL][DOMAIN_NAME][PERSON_NAME]" at bounding box center [80, 153] width 134 height 8
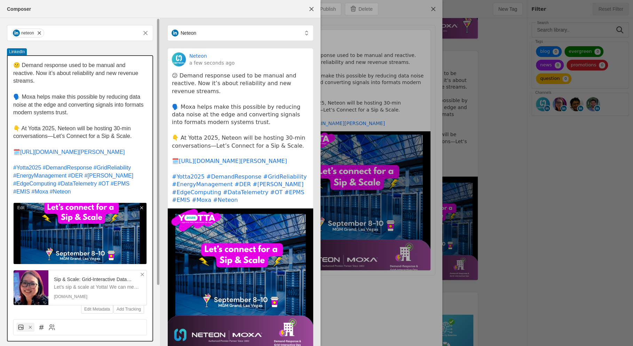
scroll to position [72, 0]
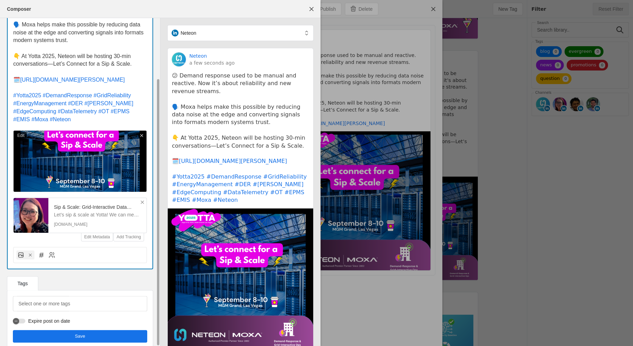
click at [73, 330] on span "undefined" at bounding box center [80, 336] width 134 height 13
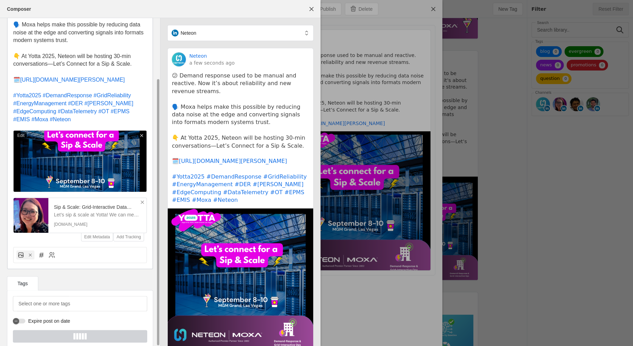
scroll to position [0, 0]
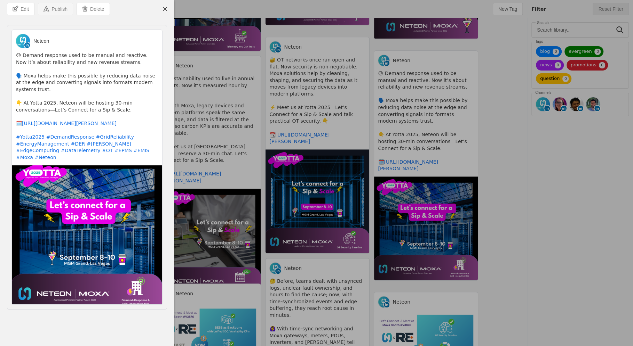
click at [54, 12] on span "Publish" at bounding box center [59, 9] width 16 height 7
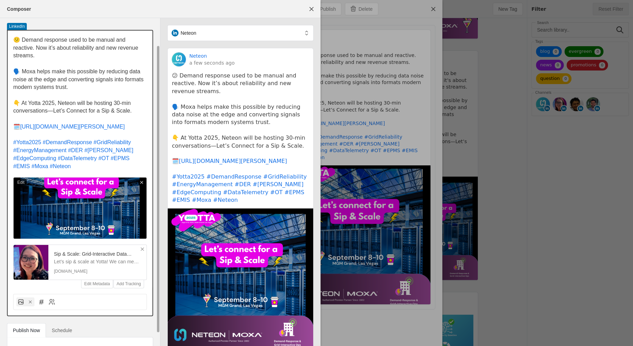
scroll to position [44, 0]
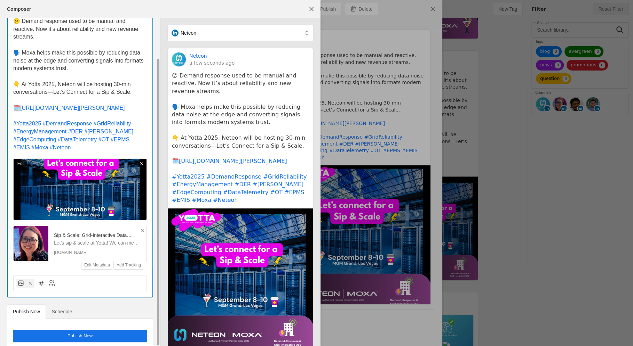
click at [61, 310] on span "Schedule" at bounding box center [62, 312] width 20 height 5
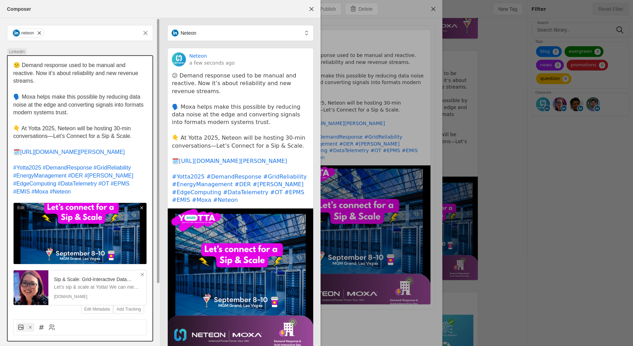
scroll to position [75, 0]
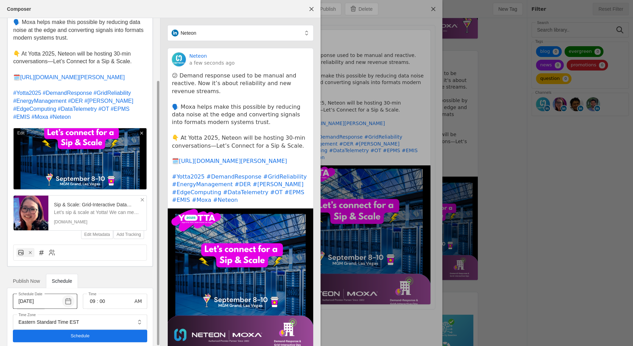
click at [70, 295] on span "button" at bounding box center [68, 301] width 13 height 13
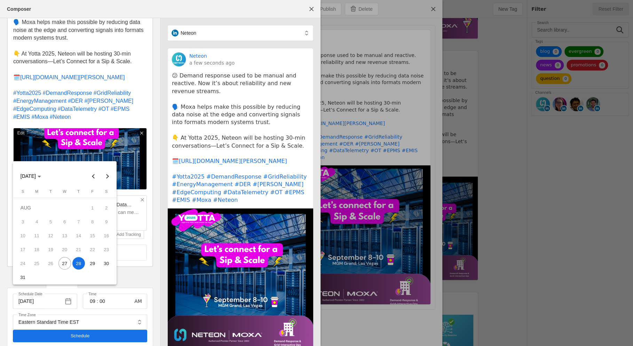
click at [66, 263] on span "27" at bounding box center [64, 263] width 13 height 13
type input "[DATE]"
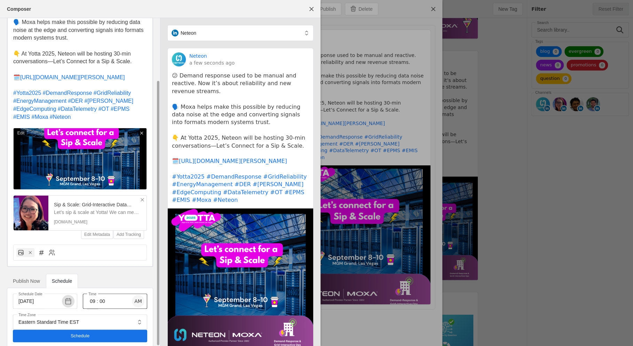
click at [138, 295] on span "button" at bounding box center [138, 301] width 13 height 13
drag, startPoint x: 96, startPoint y: 294, endPoint x: 89, endPoint y: 294, distance: 7.0
click at [89, 297] on input "09" at bounding box center [92, 301] width 8 height 8
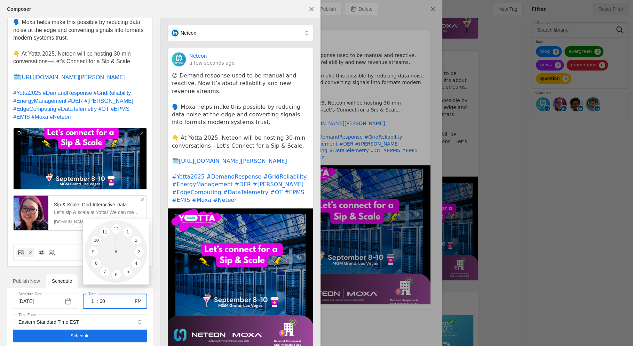
type input "01"
click at [122, 306] on div at bounding box center [316, 173] width 633 height 346
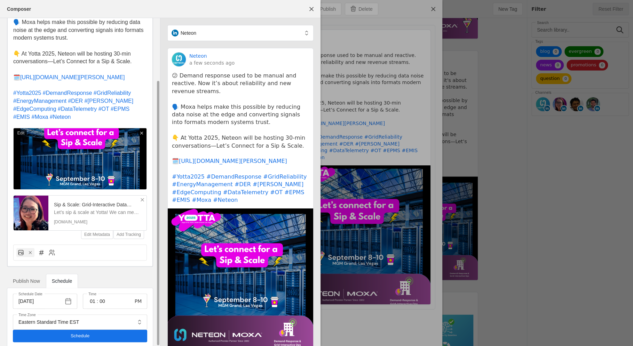
click at [119, 330] on span "undefined" at bounding box center [80, 336] width 134 height 13
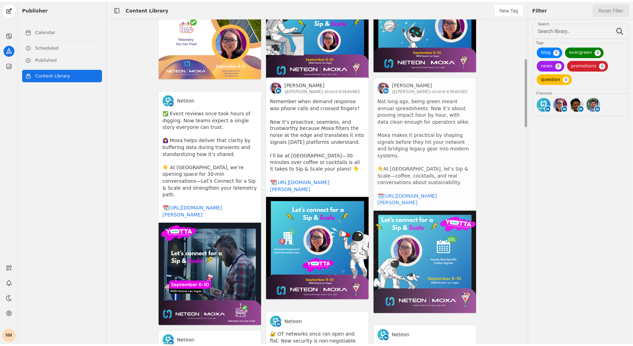
scroll to position [179, 0]
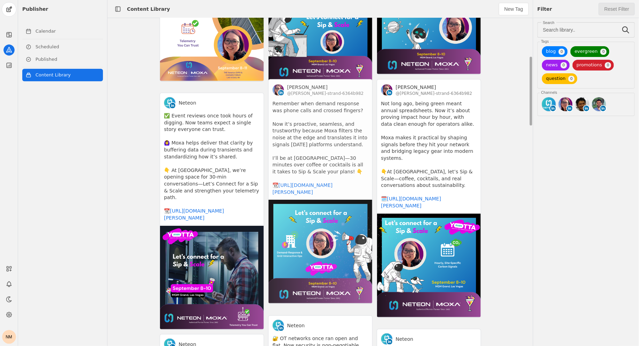
click at [334, 172] on app-activity "[PERSON_NAME] @[PERSON_NAME]-strand-6364b982 Remember when demand response was …" at bounding box center [320, 191] width 104 height 225
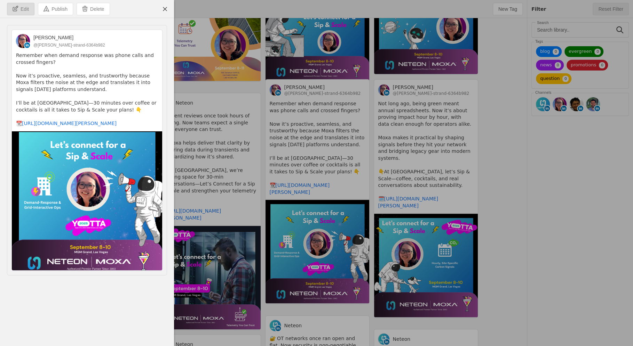
click at [26, 9] on span "Edit" at bounding box center [25, 9] width 8 height 7
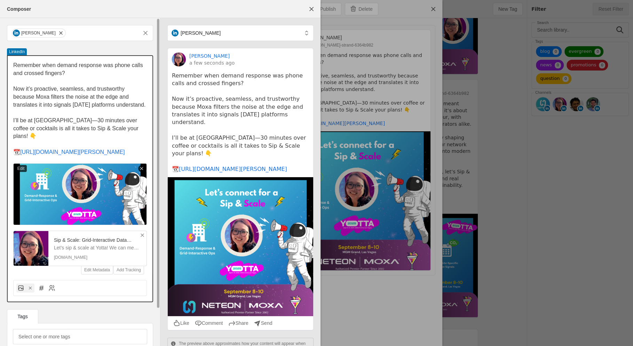
click at [109, 151] on p "📆 [URL][DOMAIN_NAME][PERSON_NAME]" at bounding box center [80, 153] width 134 height 8
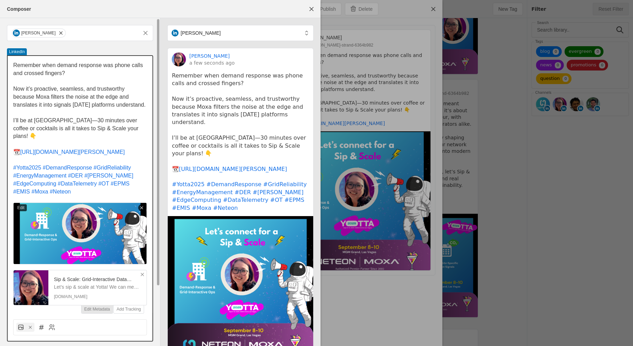
scroll to position [72, 0]
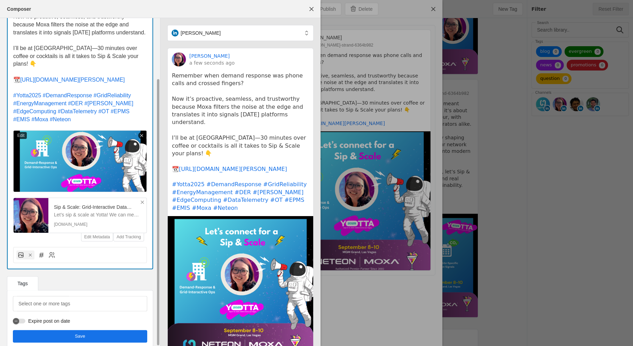
click at [59, 331] on span "undefined" at bounding box center [80, 336] width 134 height 13
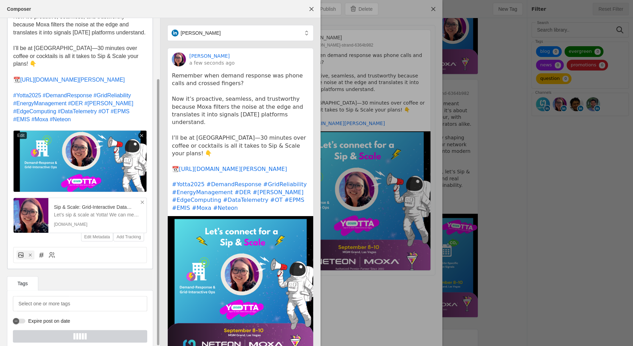
scroll to position [0, 0]
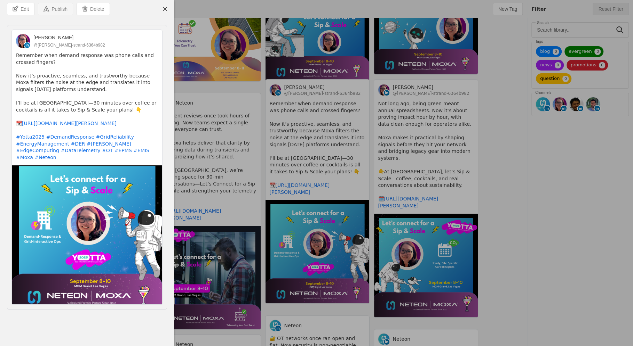
click at [53, 9] on span "Publish" at bounding box center [59, 9] width 16 height 7
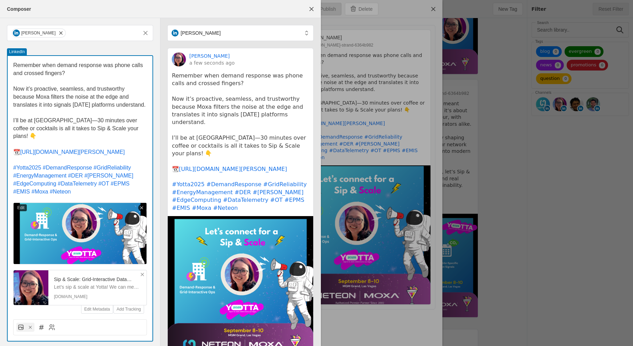
type input "Eastern Standard Time EST"
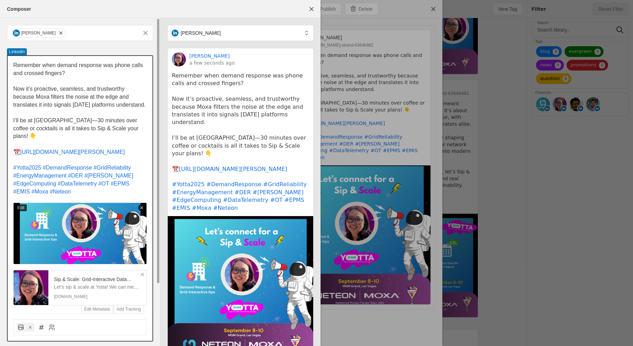
scroll to position [75, 0]
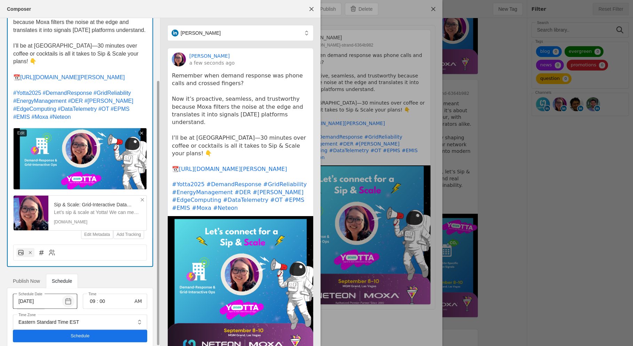
click at [69, 295] on span "button" at bounding box center [68, 301] width 13 height 13
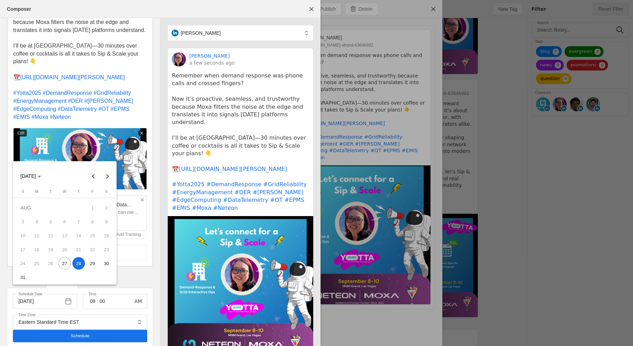
click at [66, 262] on span "27" at bounding box center [64, 263] width 13 height 13
type input "[DATE]"
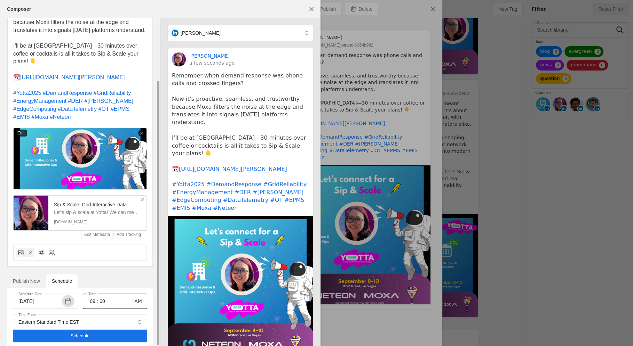
click at [95, 297] on input "09" at bounding box center [92, 301] width 8 height 8
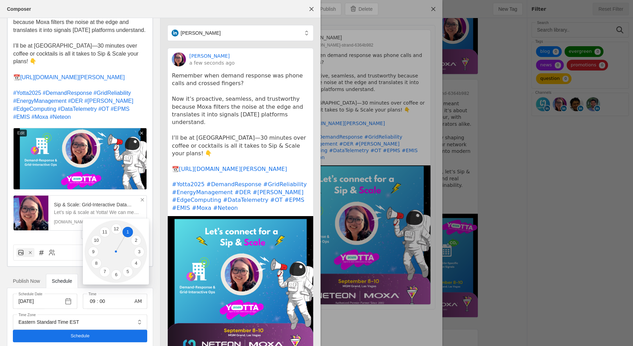
click at [126, 233] on li "1" at bounding box center [127, 232] width 10 height 10
type input "01"
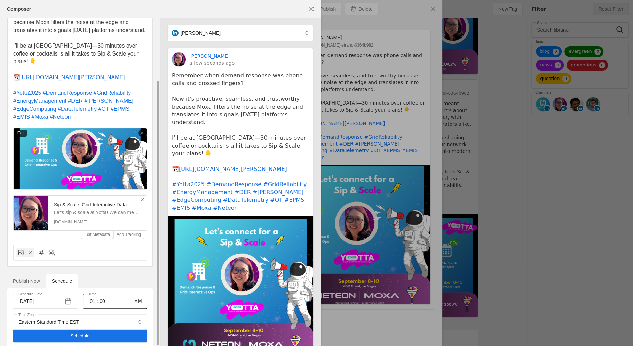
click at [118, 294] on div "01 : 00" at bounding box center [106, 301] width 37 height 15
click at [109, 297] on div "01 : 00" at bounding box center [106, 301] width 37 height 15
click at [107, 295] on div "01 : 00" at bounding box center [106, 301] width 37 height 15
click at [103, 297] on input "00" at bounding box center [102, 301] width 8 height 8
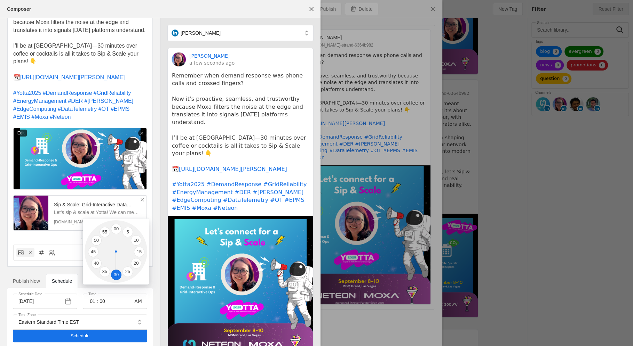
click at [116, 274] on li "30" at bounding box center [116, 275] width 10 height 10
type input "30"
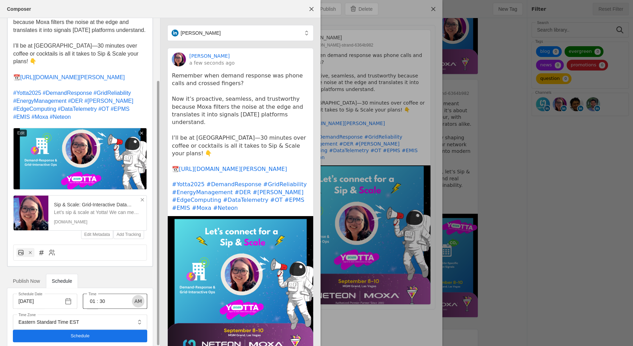
click at [137, 295] on span "button" at bounding box center [138, 301] width 13 height 13
click at [128, 330] on span "undefined" at bounding box center [80, 336] width 134 height 13
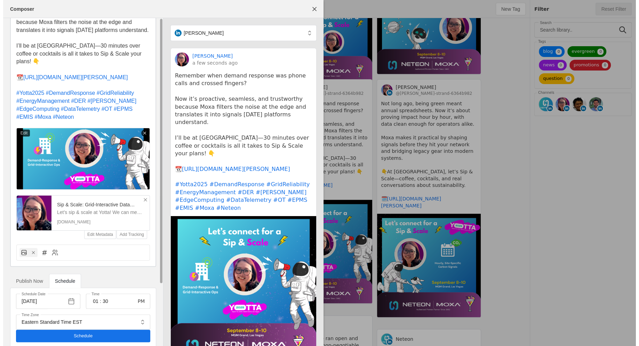
scroll to position [0, 0]
